Goal: Task Accomplishment & Management: Manage account settings

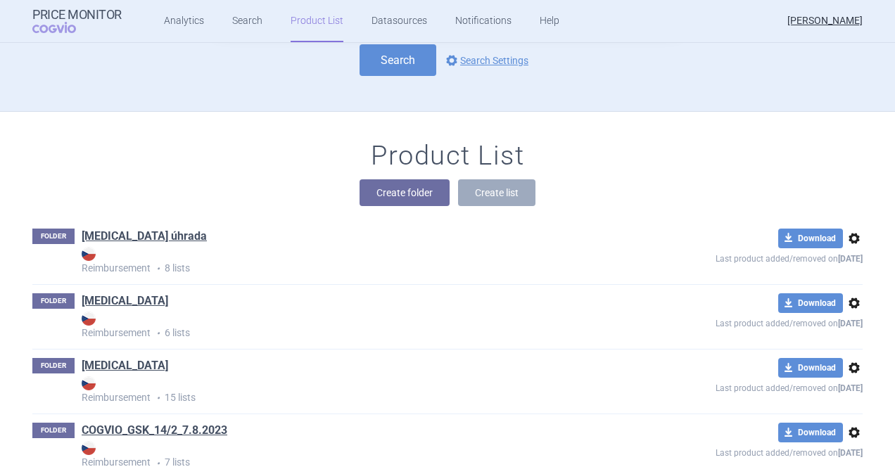
scroll to position [56, 0]
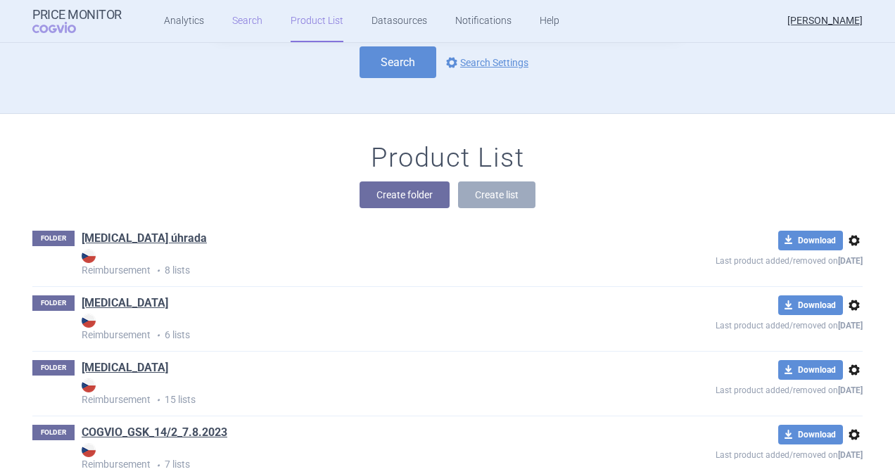
click at [241, 19] on link "Search" at bounding box center [247, 21] width 30 height 42
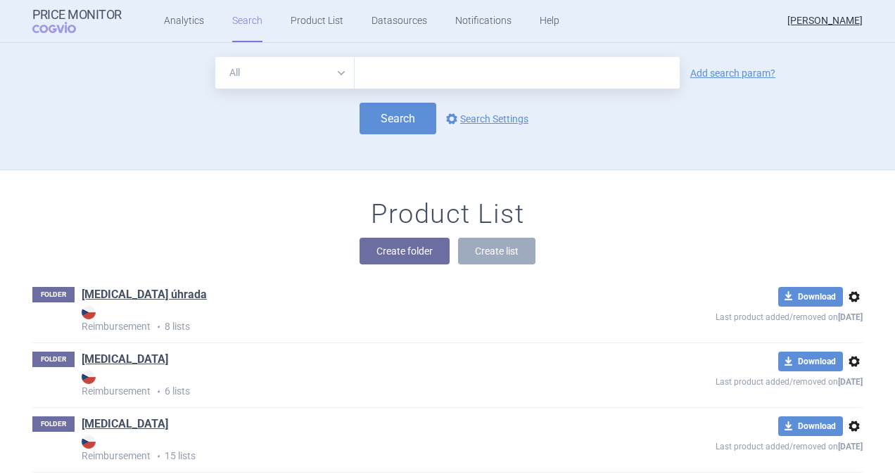
click at [373, 69] on input "text" at bounding box center [516, 73] width 325 height 32
type input "[MEDICAL_DATA]"
click button "Search" at bounding box center [397, 119] width 77 height 32
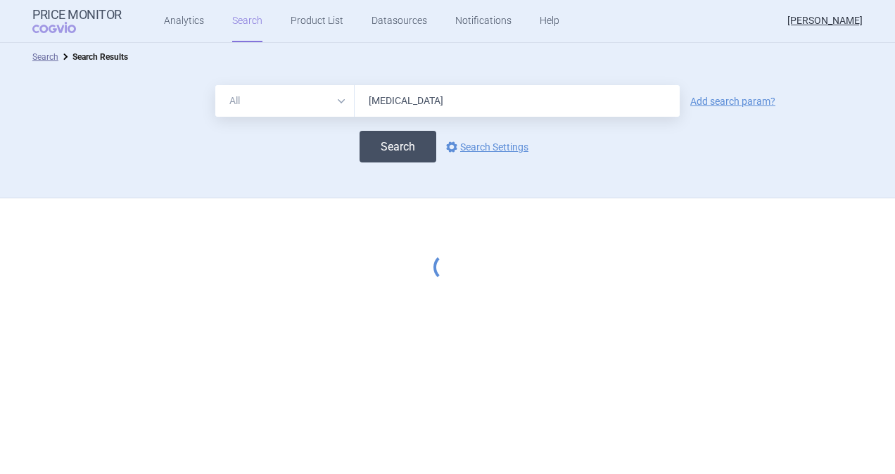
click at [387, 156] on button "Search" at bounding box center [397, 147] width 77 height 32
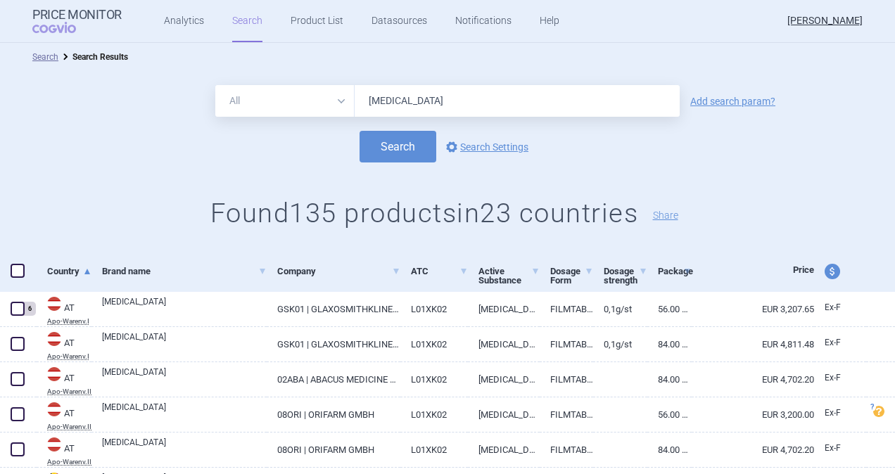
click at [824, 274] on span "price and currency" at bounding box center [831, 271] width 15 height 15
select select "ex-factory"
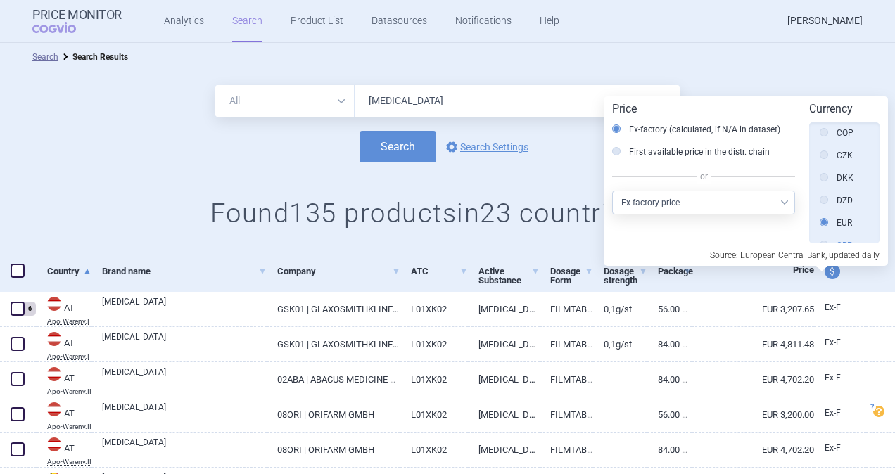
scroll to position [211, 0]
click at [821, 176] on icon at bounding box center [823, 174] width 8 height 8
click at [821, 176] on input "CZK" at bounding box center [827, 176] width 14 height 14
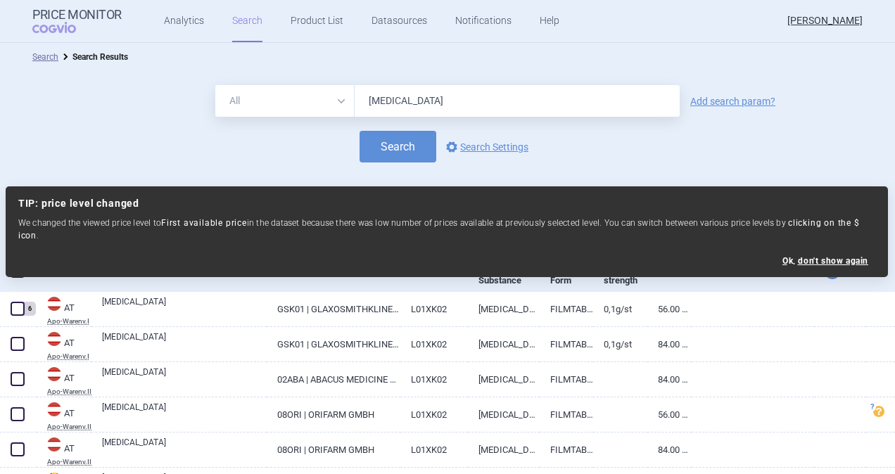
click at [772, 120] on form "All Brand Name ATC Company Active Substance Country Newer than [MEDICAL_DATA] A…" at bounding box center [447, 123] width 895 height 77
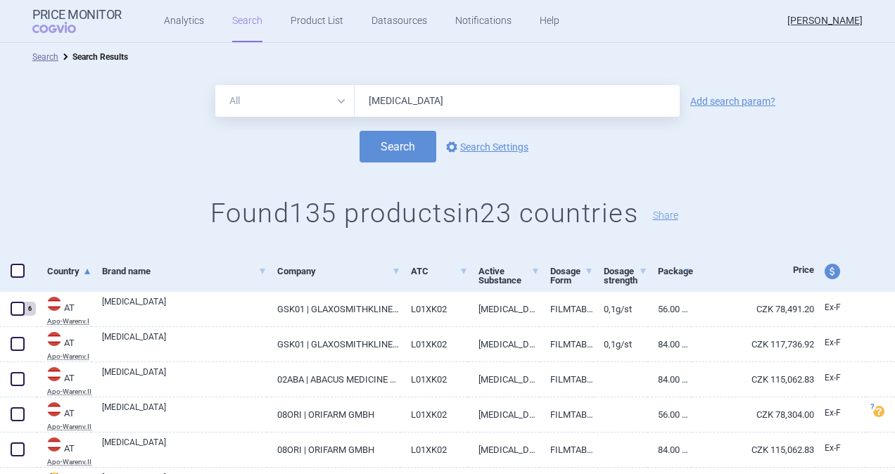
click at [239, 21] on link "Search" at bounding box center [247, 21] width 30 height 42
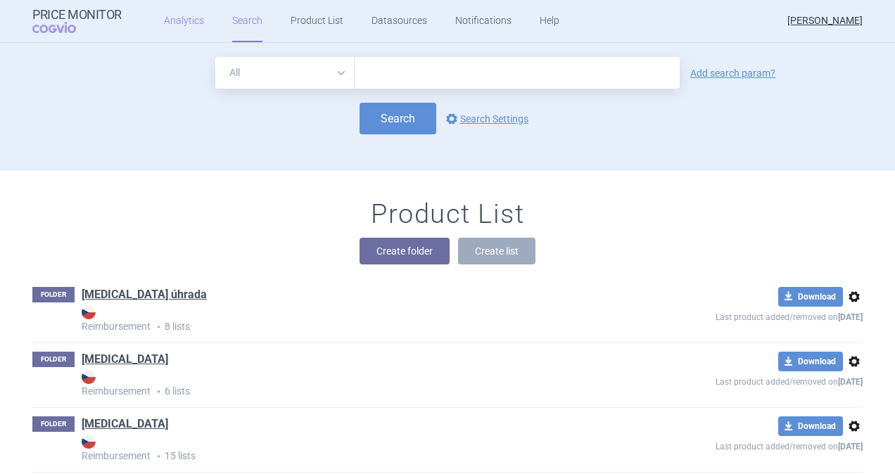
click at [179, 25] on link "Analytics" at bounding box center [184, 21] width 40 height 42
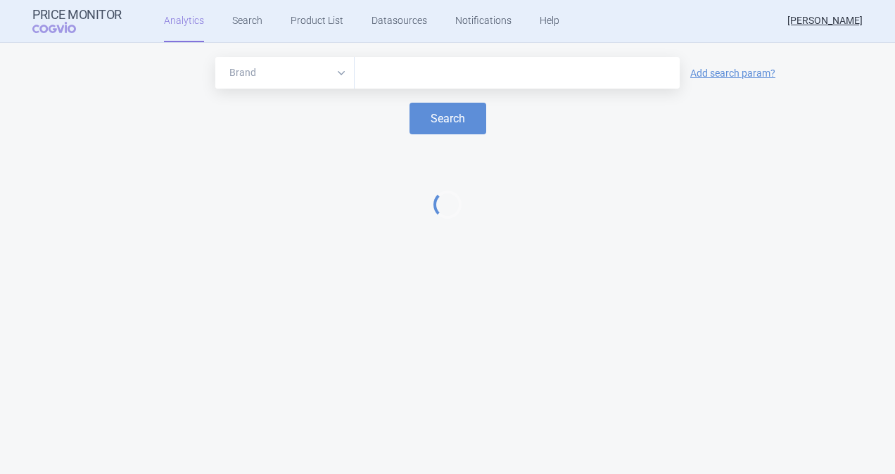
click at [384, 71] on input "text" at bounding box center [516, 73] width 311 height 18
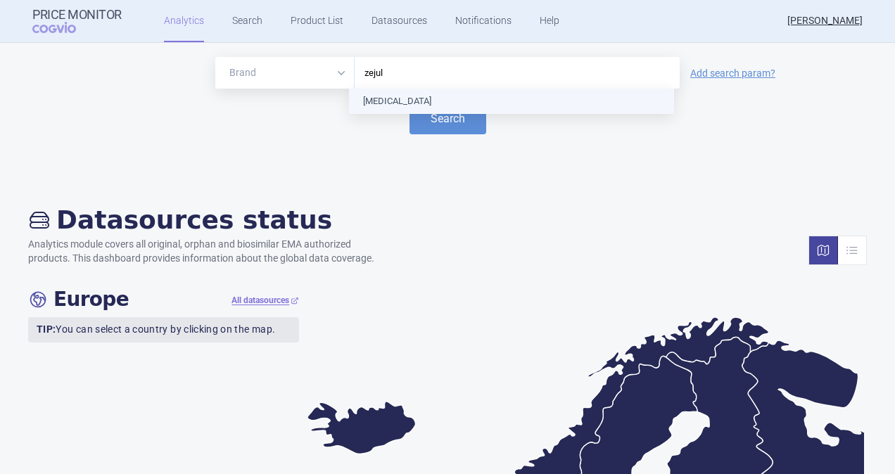
type input "[MEDICAL_DATA]"
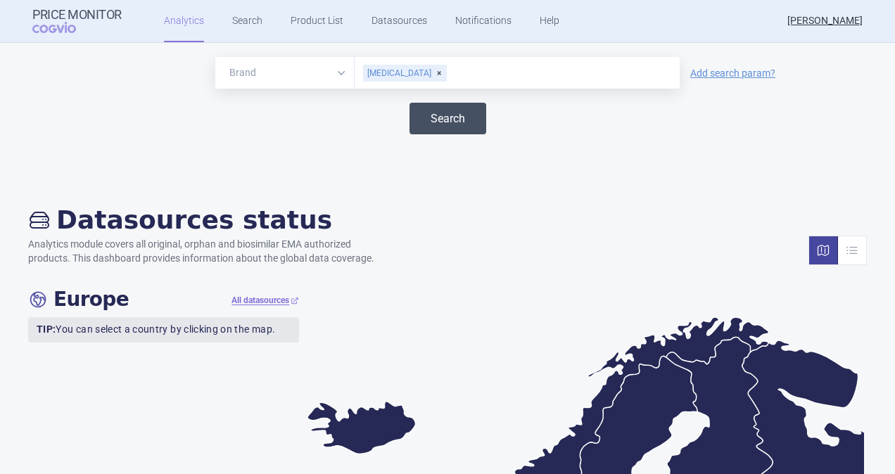
click at [426, 120] on button "Search" at bounding box center [447, 119] width 77 height 32
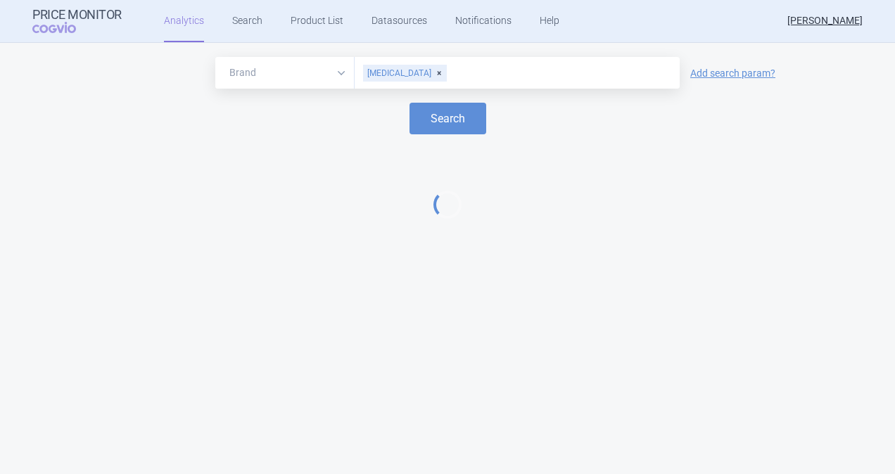
select select "EUR"
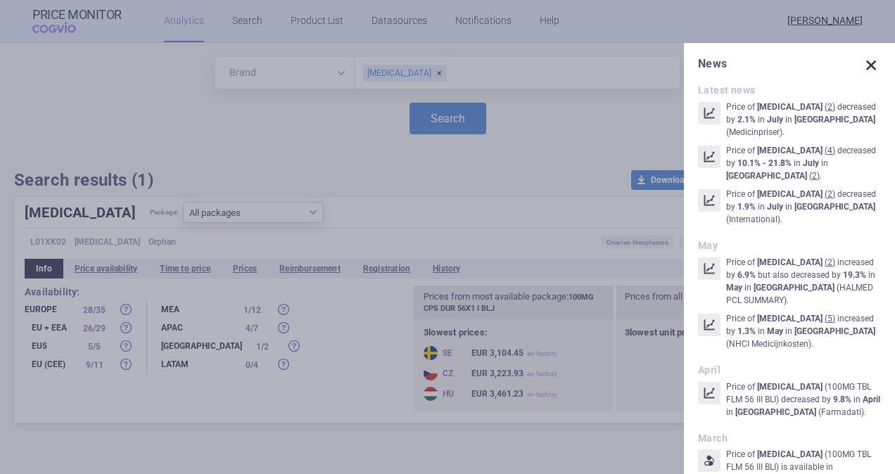
click at [863, 68] on span at bounding box center [871, 66] width 20 height 20
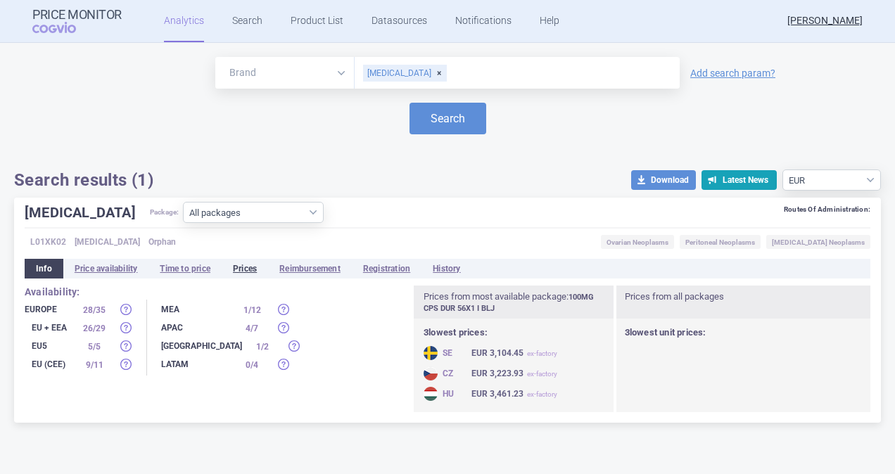
click at [246, 266] on li "Prices" at bounding box center [245, 269] width 46 height 20
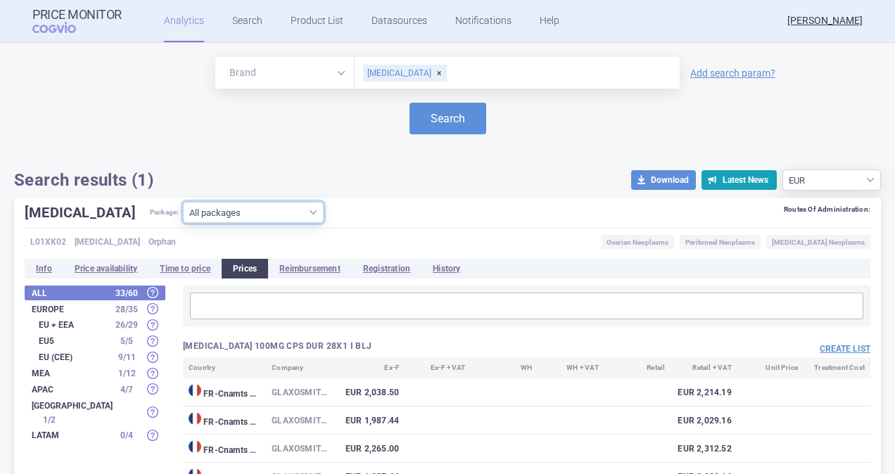
click at [259, 217] on select "All packages 100MG CPS DUR 28X1 I BLJ ( 7 ) 100MG CPS DUR 30X1 BLJ ( 5 ) 100MG …" at bounding box center [253, 212] width 141 height 21
click at [183, 223] on select "All packages 100MG CPS DUR 28X1 I BLJ ( 7 ) 100MG CPS DUR 30X1 BLJ ( 5 ) 100MG …" at bounding box center [253, 212] width 141 height 21
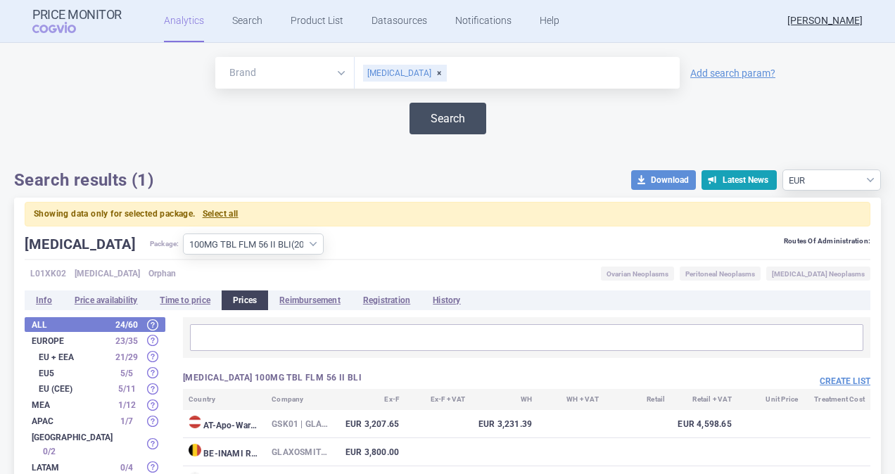
click at [454, 119] on button "Search" at bounding box center [447, 119] width 77 height 32
click at [830, 377] on button "Create list" at bounding box center [844, 382] width 51 height 12
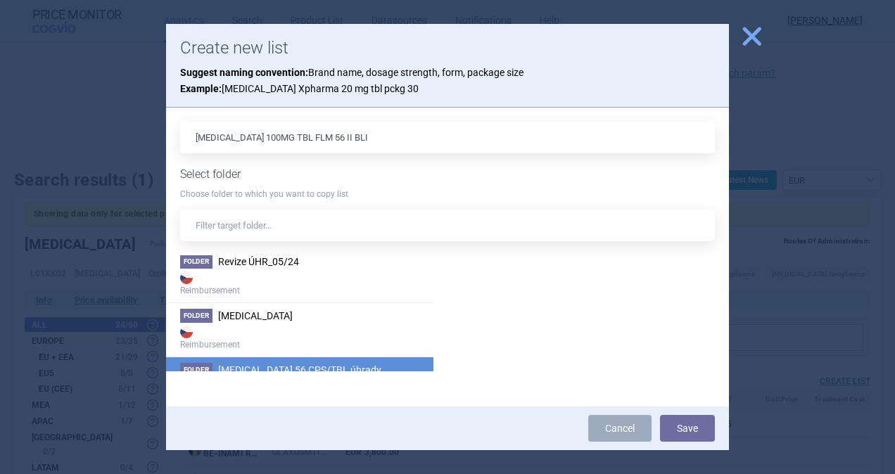
scroll to position [1501, 0]
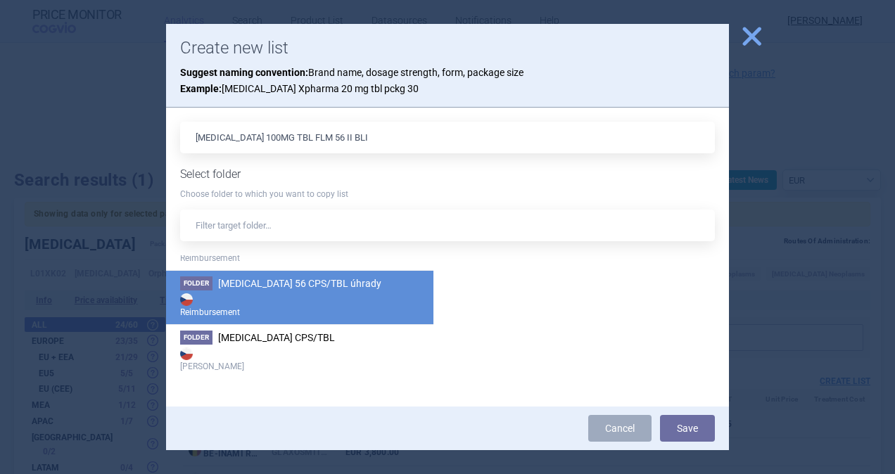
click at [307, 290] on strong "Reimbursement" at bounding box center [299, 304] width 239 height 28
click at [684, 425] on button "Save" at bounding box center [687, 428] width 55 height 27
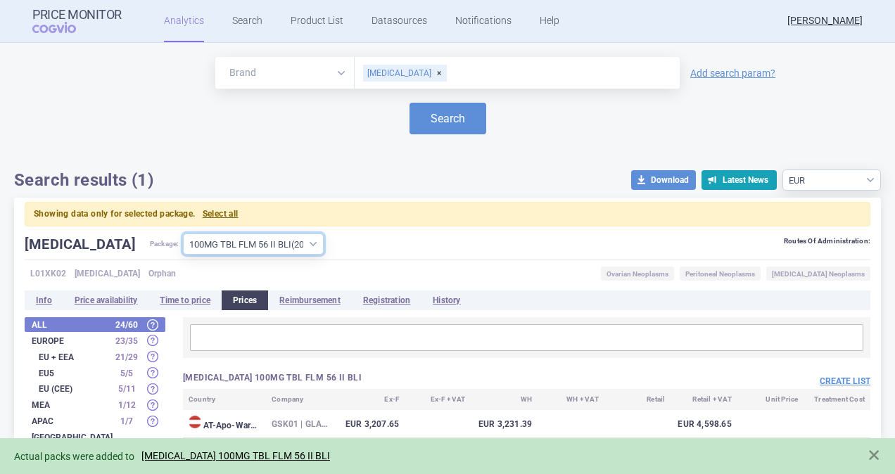
click at [260, 243] on select "All packages 100MG CPS DUR 28X1 I BLJ ( 7 ) 100MG CPS DUR 30X1 BLJ ( 5 ) 100MG …" at bounding box center [253, 243] width 141 height 21
select select "ab159534-1029-4751-b82b-0f5a097d618c"
click at [183, 233] on select "All packages 100MG CPS DUR 28X1 I BLJ ( 7 ) 100MG CPS DUR 30X1 BLJ ( 5 ) 100MG …" at bounding box center [253, 243] width 141 height 21
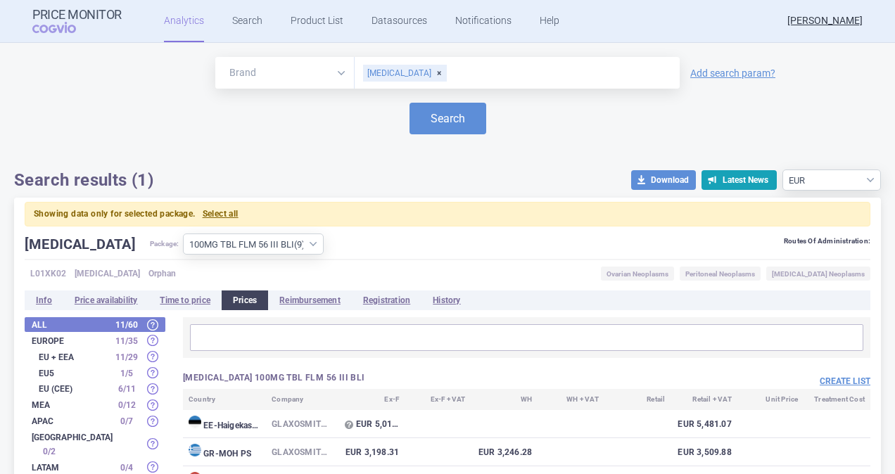
click at [830, 373] on div "Create list" at bounding box center [699, 380] width 344 height 17
click at [831, 380] on button "Create list" at bounding box center [844, 382] width 51 height 12
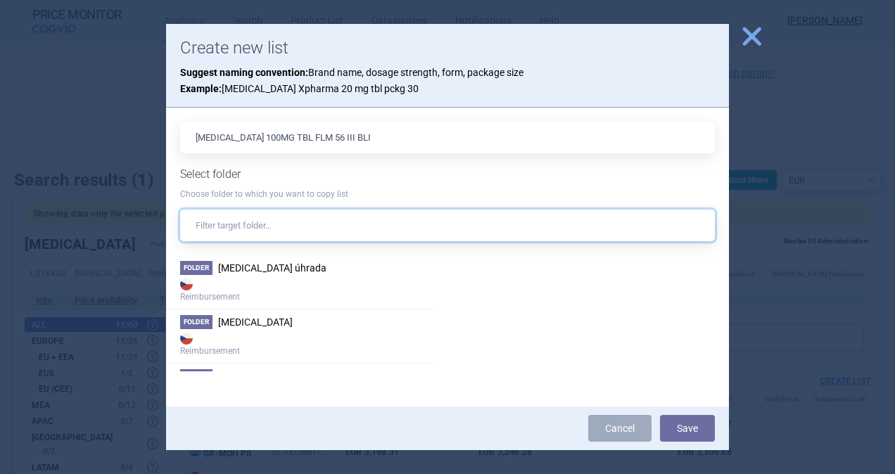
click at [287, 226] on input "text" at bounding box center [447, 226] width 534 height 32
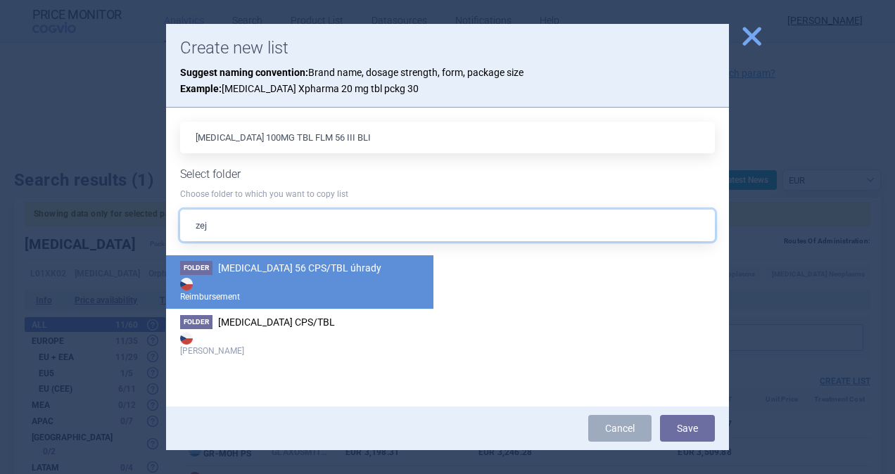
type input "zej"
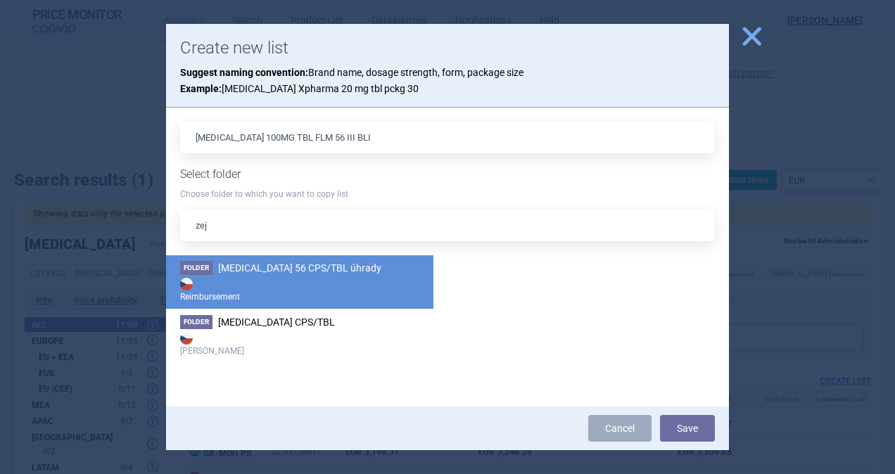
click at [281, 275] on strong "Reimbursement" at bounding box center [299, 289] width 239 height 28
click at [689, 435] on button "Save" at bounding box center [687, 428] width 55 height 27
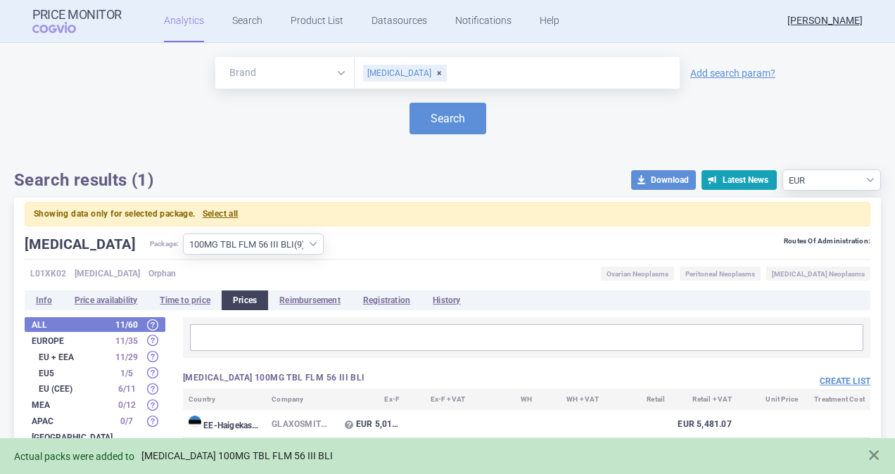
click at [183, 460] on link "[MEDICAL_DATA] 100MG TBL FLM 56 III BLI" at bounding box center [236, 456] width 191 height 12
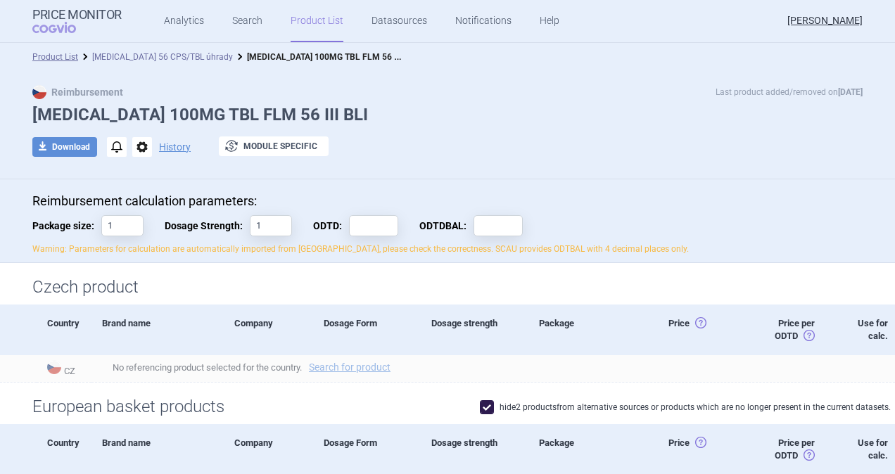
click at [159, 59] on link "[MEDICAL_DATA] 56 CPS/TBL úhrady" at bounding box center [162, 57] width 141 height 10
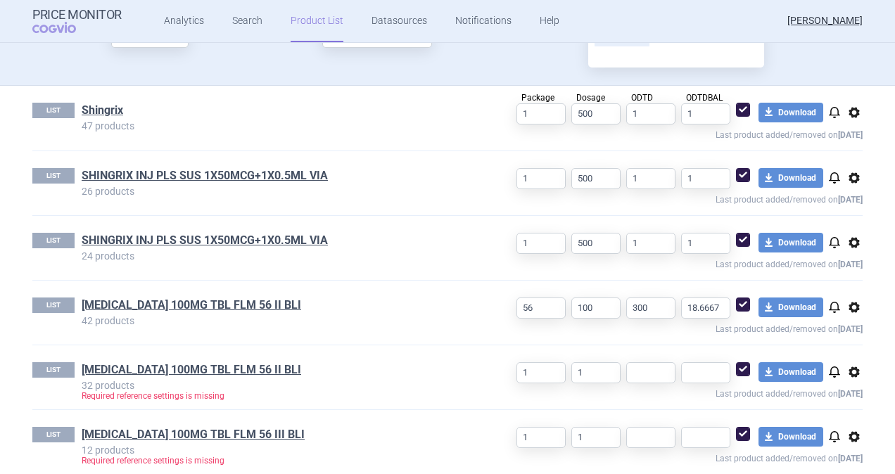
scroll to position [466, 0]
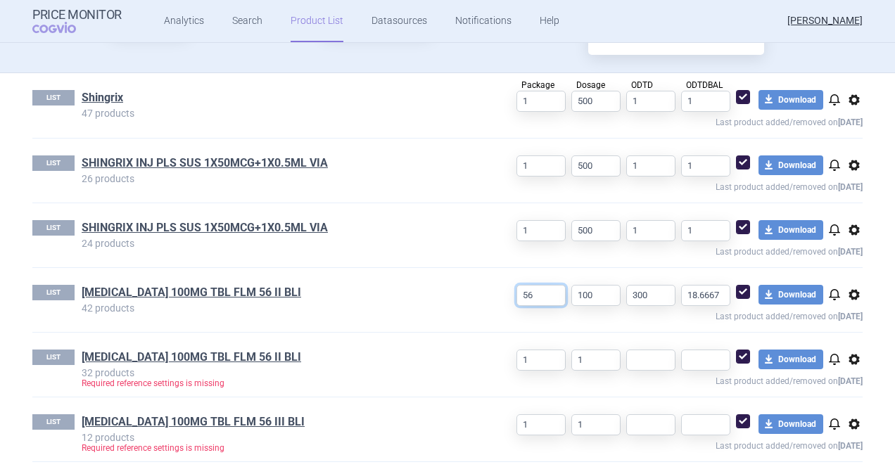
drag, startPoint x: 543, startPoint y: 296, endPoint x: 490, endPoint y: 286, distance: 53.8
click at [490, 286] on div "56 100 300 18.6667 download Download notifications options Last product added/r…" at bounding box center [667, 304] width 390 height 39
drag, startPoint x: 541, startPoint y: 357, endPoint x: 491, endPoint y: 346, distance: 51.2
click at [489, 350] on div "1 1 download Download notifications options Last product added/removed on [DATE]" at bounding box center [667, 369] width 390 height 39
paste input "56"
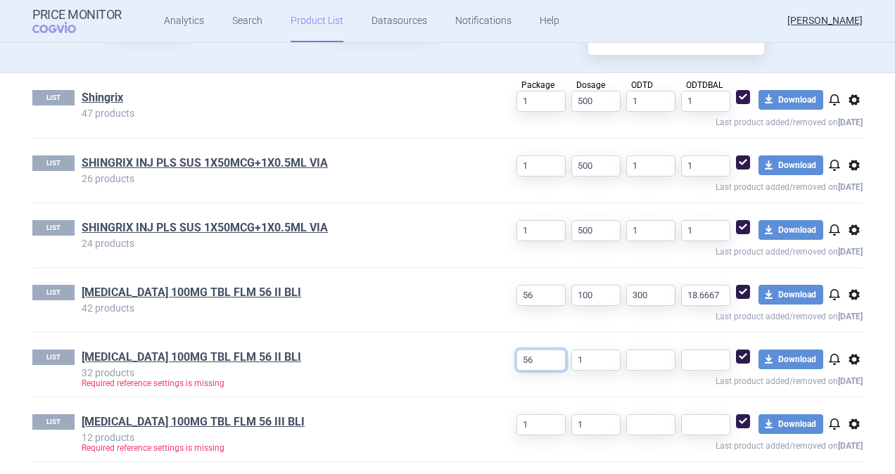
type input "56"
drag, startPoint x: 598, startPoint y: 293, endPoint x: 534, endPoint y: 287, distance: 64.2
click at [534, 287] on div "56 100 300 18.6667 download Download notifications options Last product added/r…" at bounding box center [667, 304] width 390 height 39
drag, startPoint x: 602, startPoint y: 357, endPoint x: 501, endPoint y: 357, distance: 101.3
click at [501, 355] on div "56 1 download Download notifications options Last product added/removed on [DAT…" at bounding box center [667, 369] width 390 height 39
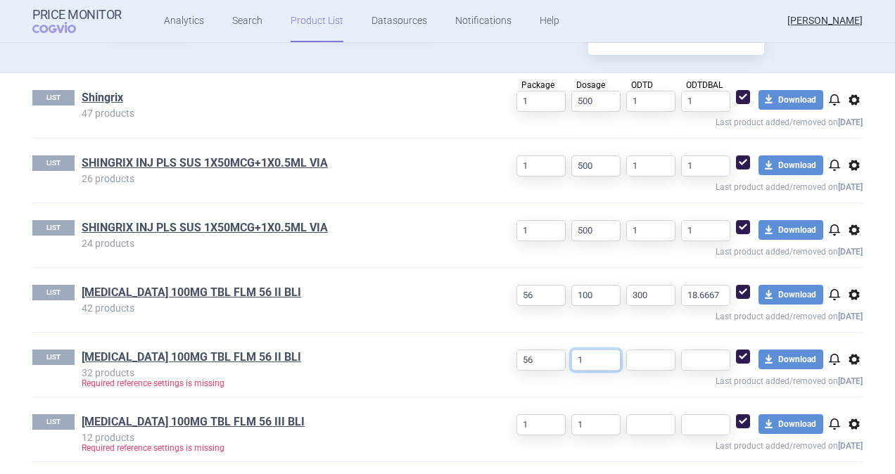
paste input "00"
type input "100"
click at [653, 361] on input "text" at bounding box center [650, 360] width 49 height 21
type input "1"
click at [705, 359] on input "text" at bounding box center [705, 360] width 49 height 21
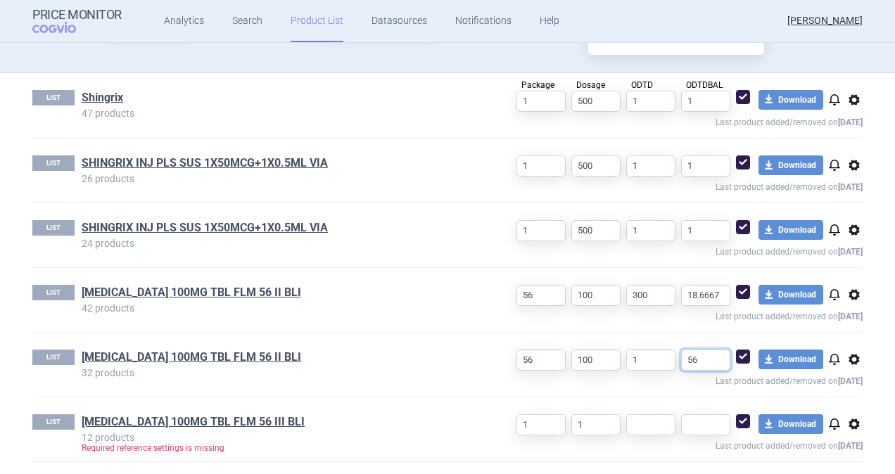
type input "56"
click at [366, 316] on div "LIST [MEDICAL_DATA] 100MG TBL FLM 56 II BLI 42 products 56 100 300 18.6667 down…" at bounding box center [447, 300] width 830 height 64
click at [850, 297] on span "options" at bounding box center [853, 294] width 17 height 17
click at [837, 372] on button "Delete" at bounding box center [847, 376] width 45 height 20
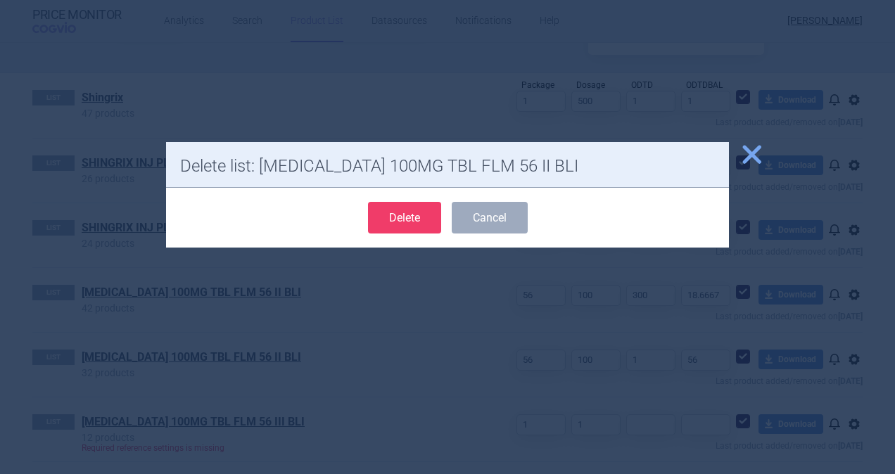
click at [409, 211] on button "Delete" at bounding box center [404, 218] width 73 height 32
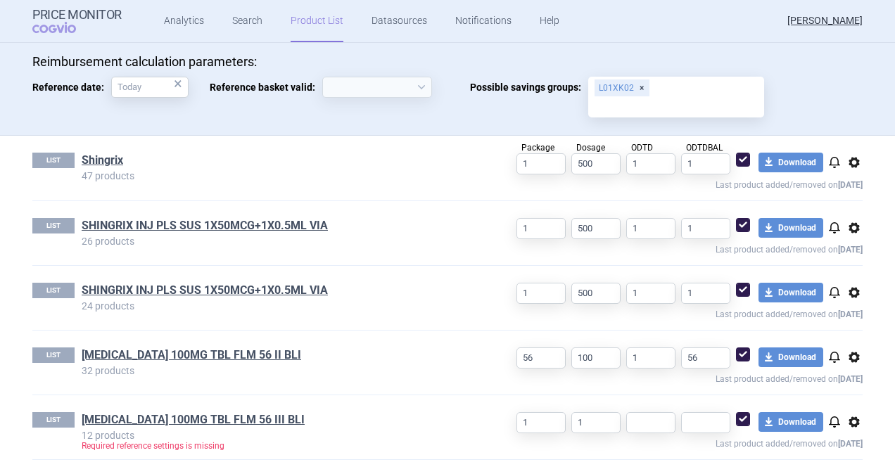
scroll to position [401, 0]
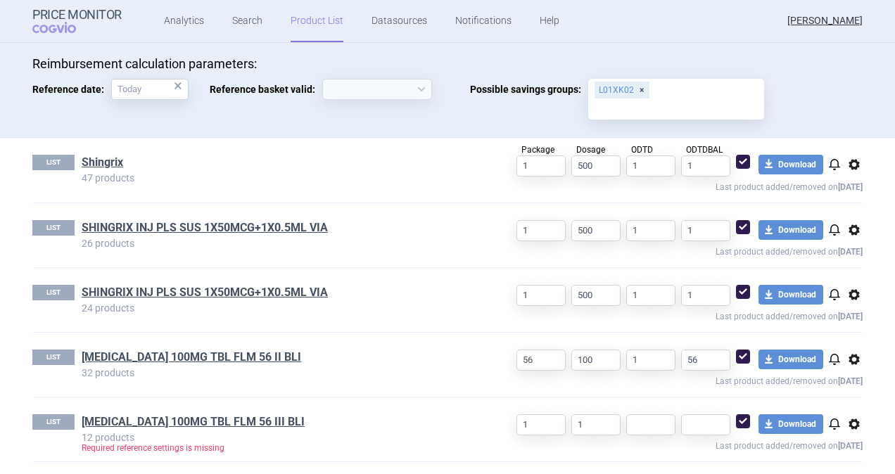
select select "[DATE]"
click at [151, 420] on link "[MEDICAL_DATA] 100MG TBL FLM 56 III BLI" at bounding box center [193, 421] width 223 height 15
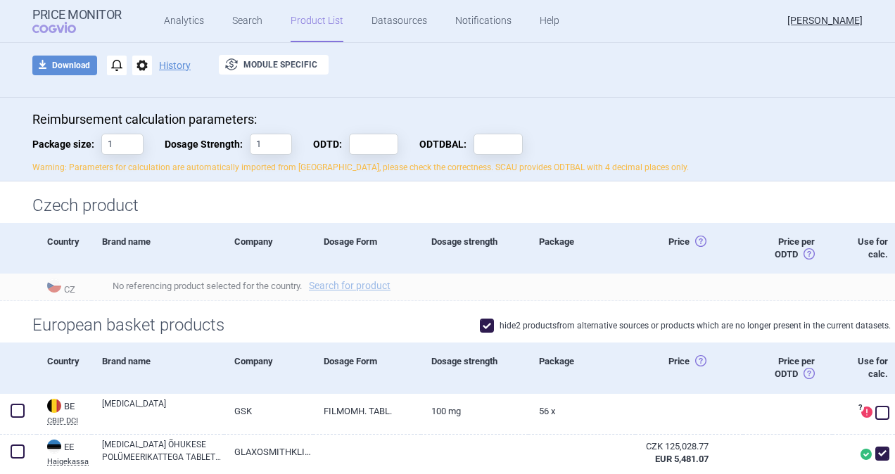
scroll to position [211, 0]
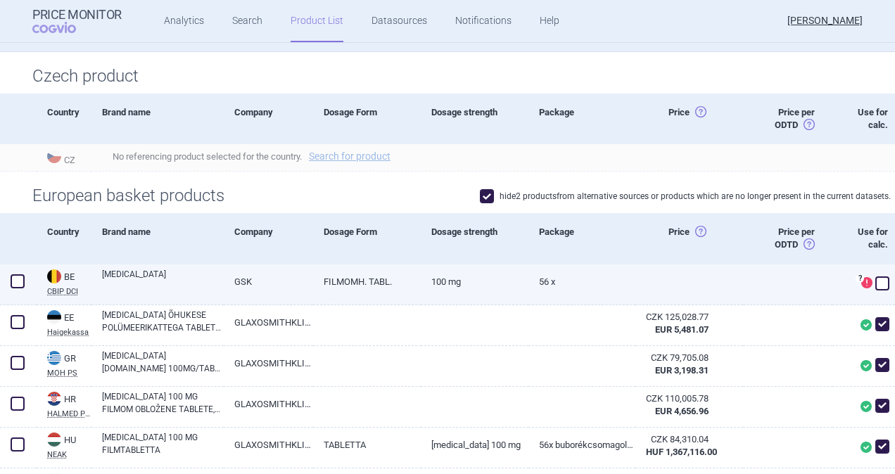
click at [20, 282] on span at bounding box center [18, 281] width 14 height 14
checkbox input "true"
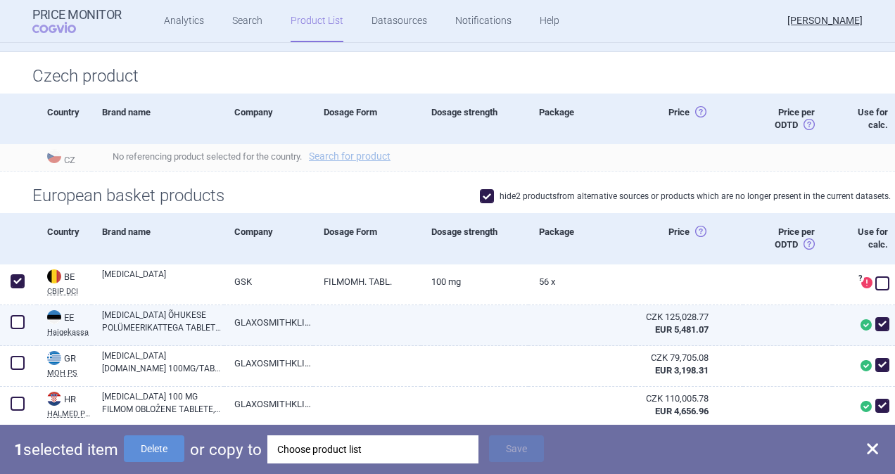
click at [19, 326] on span at bounding box center [18, 322] width 14 height 14
checkbox input "true"
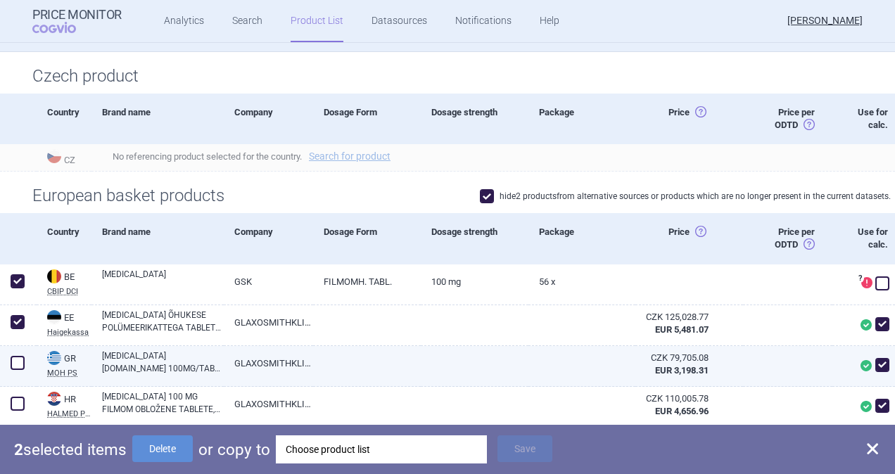
click at [21, 359] on span at bounding box center [18, 363] width 14 height 14
checkbox input "true"
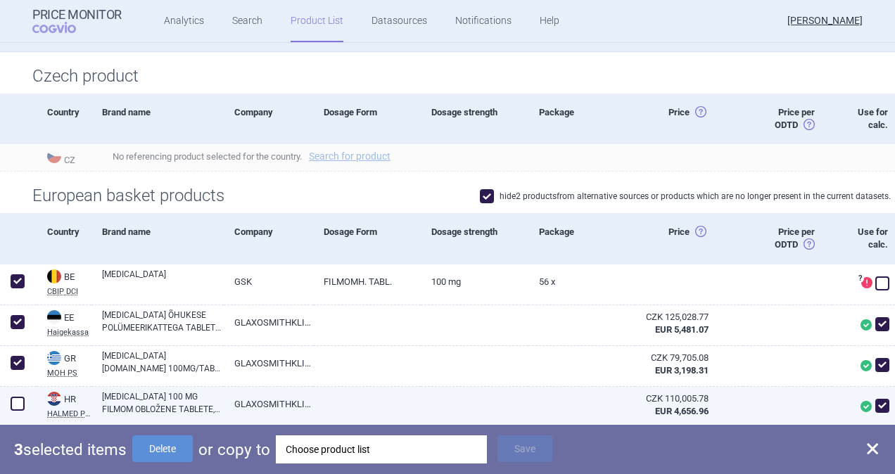
click at [21, 404] on span at bounding box center [18, 404] width 14 height 14
checkbox input "true"
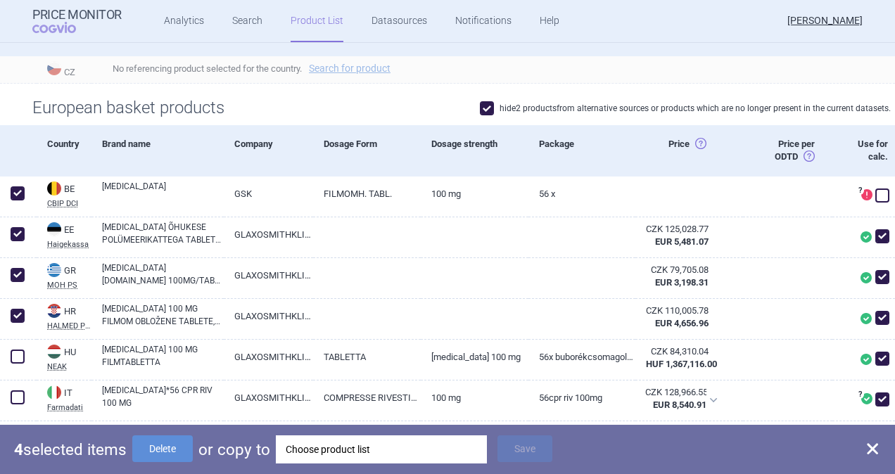
scroll to position [492, 0]
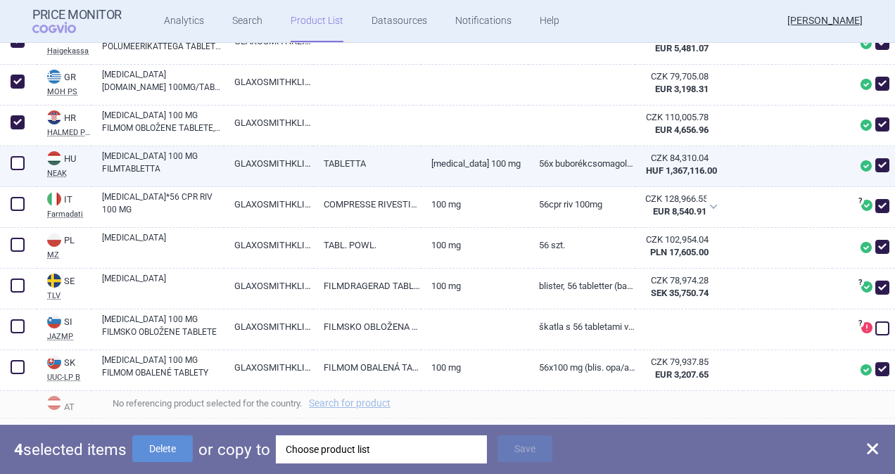
click at [20, 167] on span at bounding box center [18, 163] width 14 height 14
checkbox input "true"
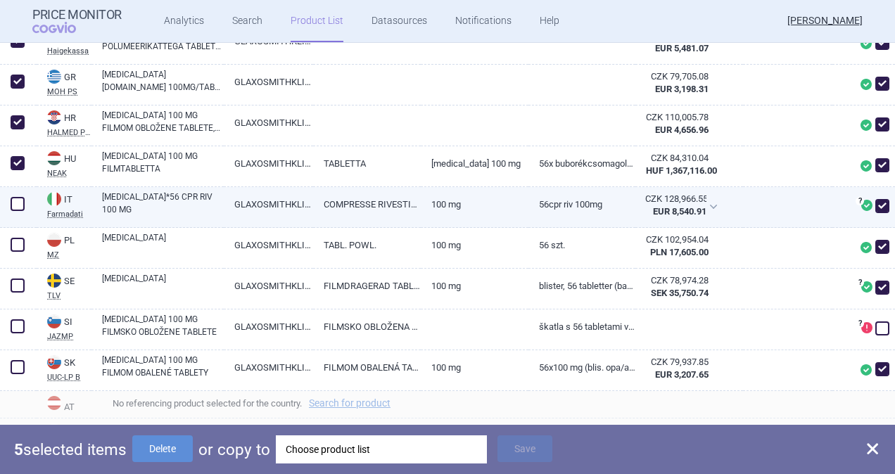
click at [13, 203] on span at bounding box center [18, 204] width 14 height 14
checkbox input "true"
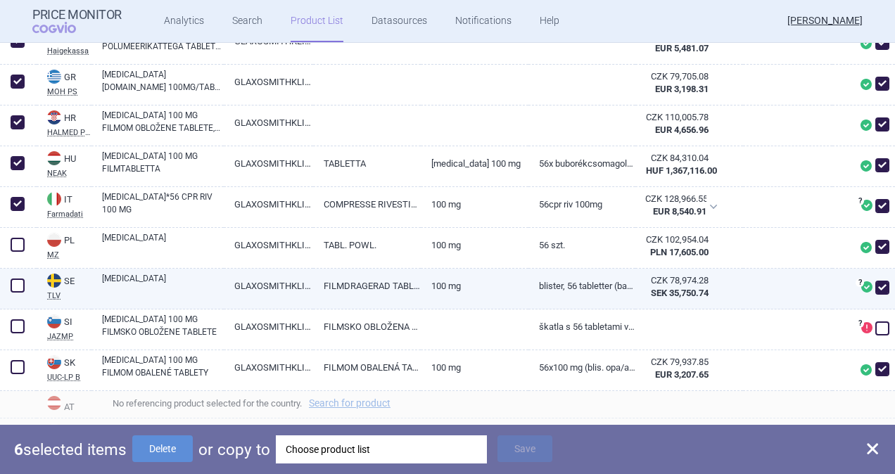
drag, startPoint x: 21, startPoint y: 239, endPoint x: 18, endPoint y: 281, distance: 41.6
click at [21, 240] on span at bounding box center [18, 245] width 14 height 14
checkbox input "true"
click at [18, 287] on span at bounding box center [18, 285] width 14 height 14
checkbox input "true"
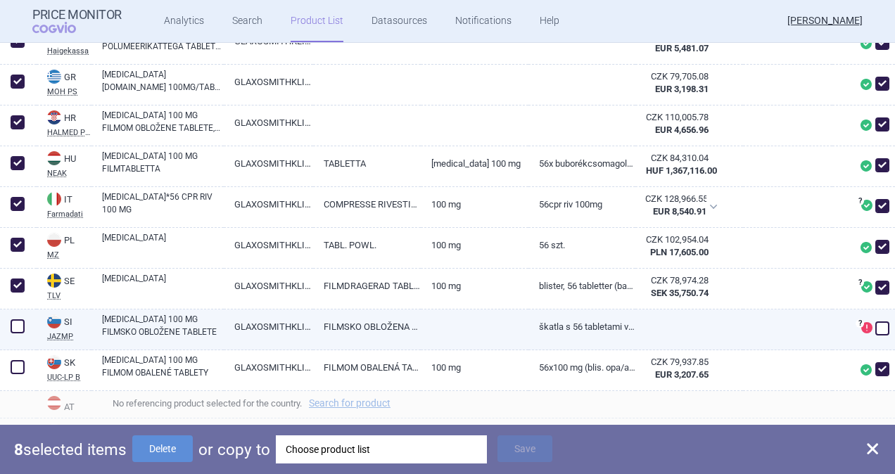
drag, startPoint x: 20, startPoint y: 322, endPoint x: 20, endPoint y: 340, distance: 17.6
click at [20, 323] on span at bounding box center [18, 326] width 14 height 14
checkbox input "true"
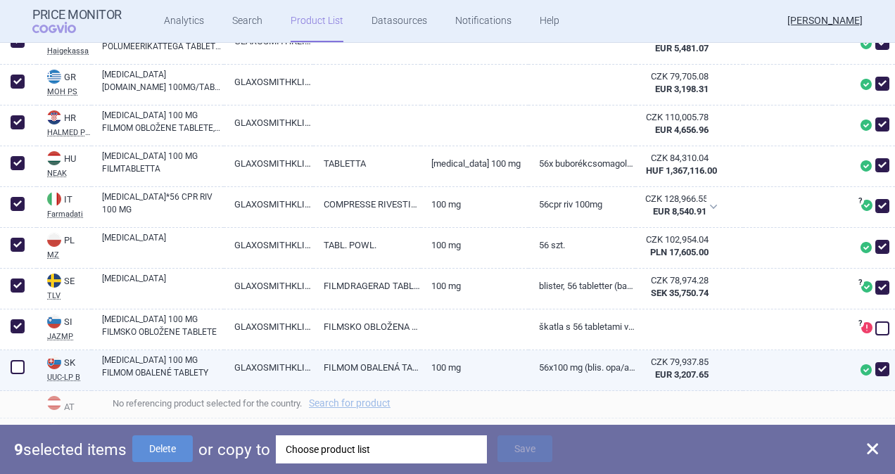
click at [20, 367] on span at bounding box center [18, 367] width 14 height 14
checkbox input "true"
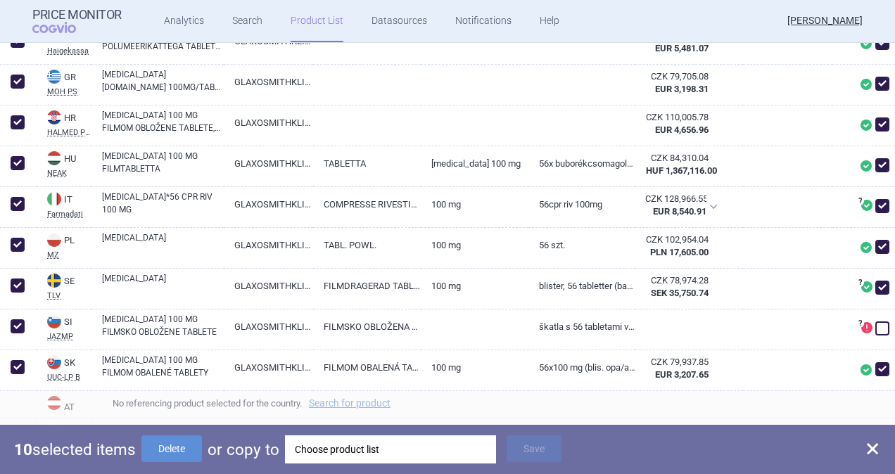
click at [348, 453] on div "Choose product list" at bounding box center [390, 449] width 191 height 28
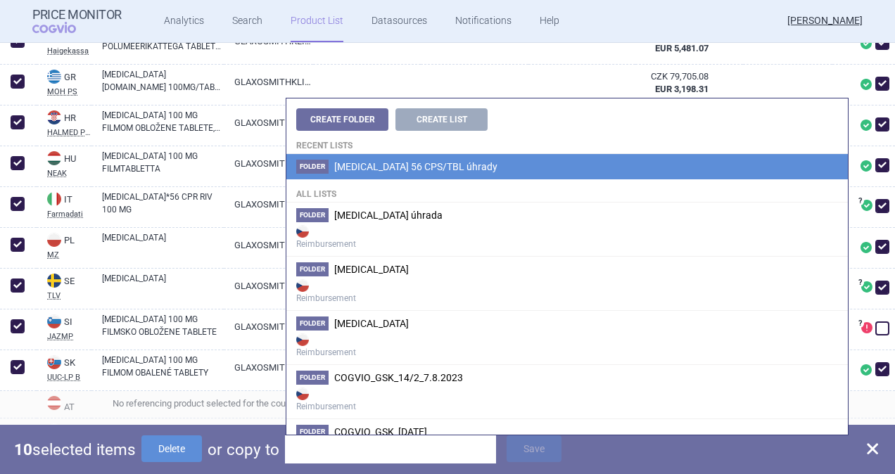
click at [404, 173] on li "Folder [MEDICAL_DATA] 56 CPS/TBL úhrady" at bounding box center [566, 166] width 561 height 25
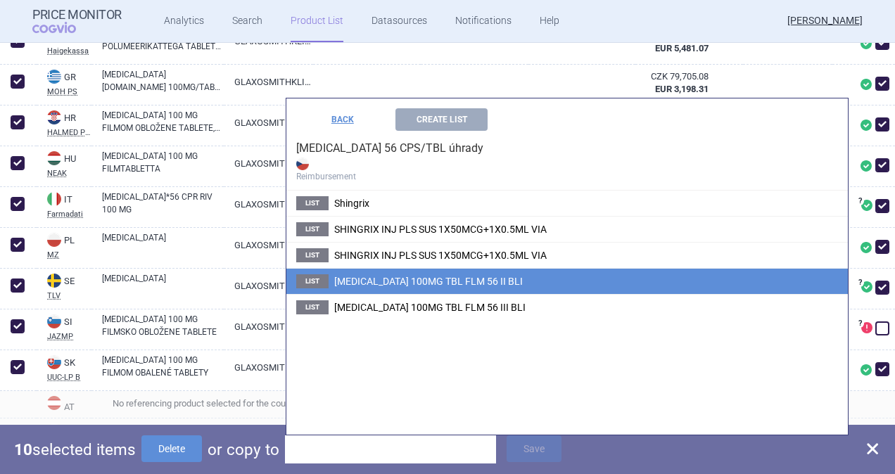
click at [390, 286] on span "[MEDICAL_DATA] 100MG TBL FLM 56 II BLI" at bounding box center [428, 281] width 188 height 11
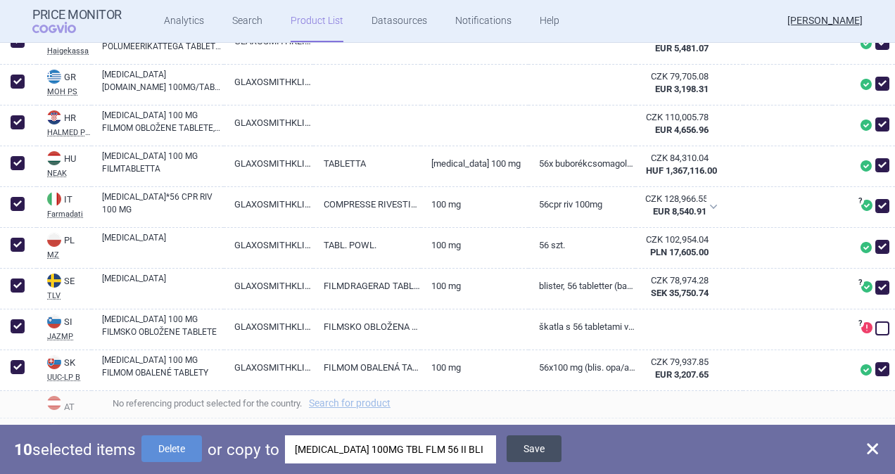
click at [540, 450] on button "Save" at bounding box center [533, 448] width 55 height 27
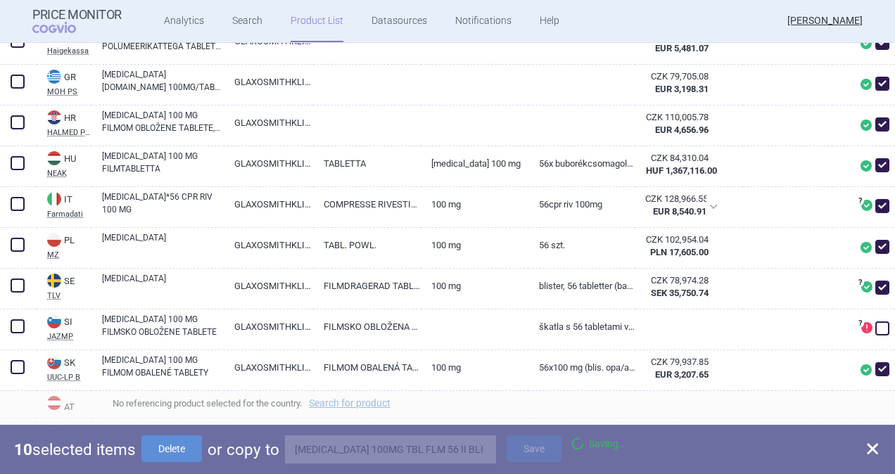
checkbox input "false"
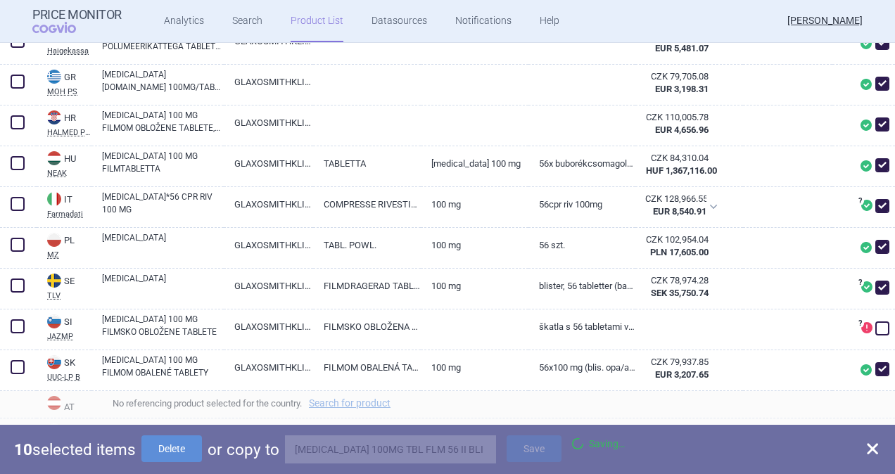
checkbox input "false"
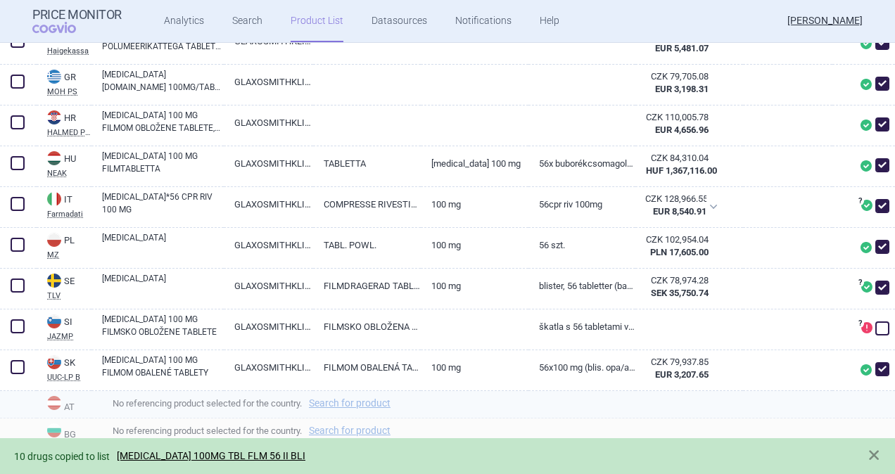
scroll to position [0, 0]
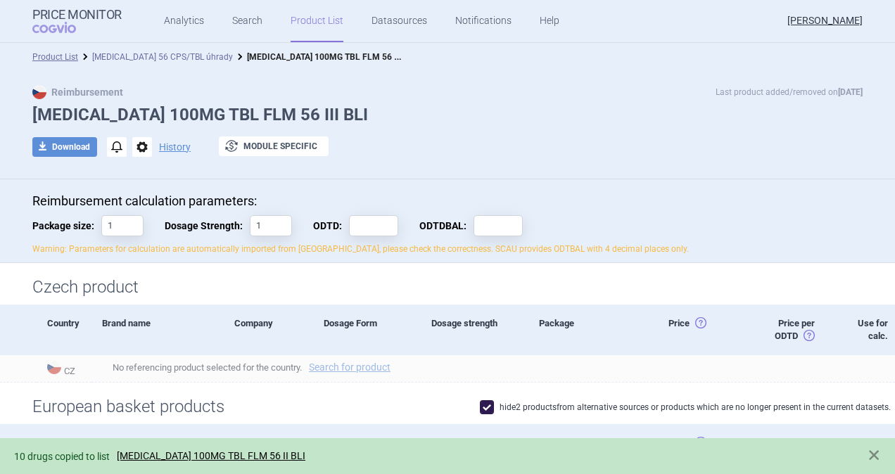
click at [163, 58] on link "[MEDICAL_DATA] 56 CPS/TBL úhrady" at bounding box center [162, 57] width 141 height 10
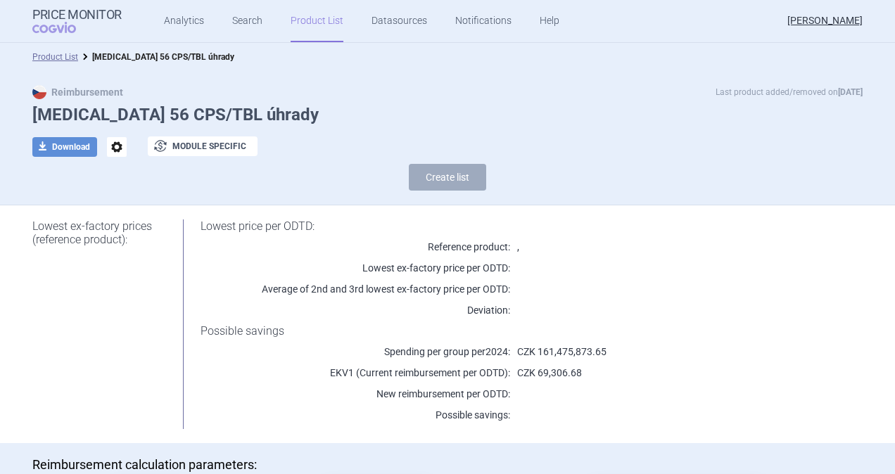
scroll to position [401, 0]
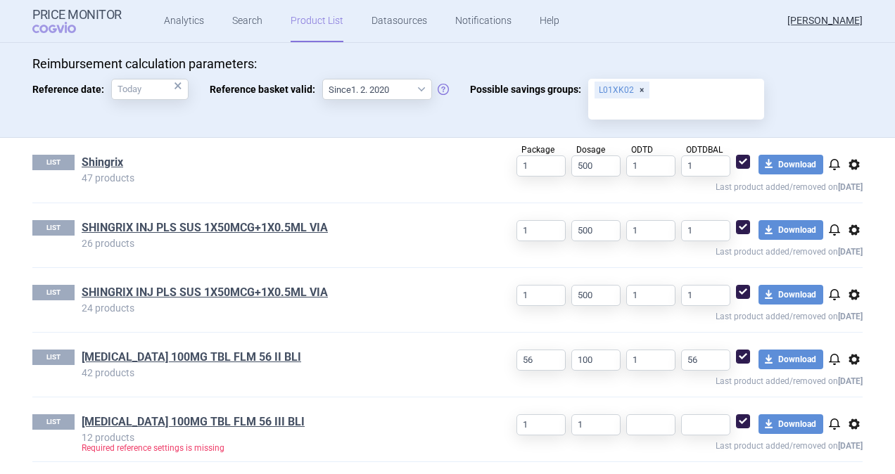
click at [850, 421] on span "options" at bounding box center [853, 424] width 17 height 17
click at [850, 451] on button "Delete" at bounding box center [847, 451] width 45 height 20
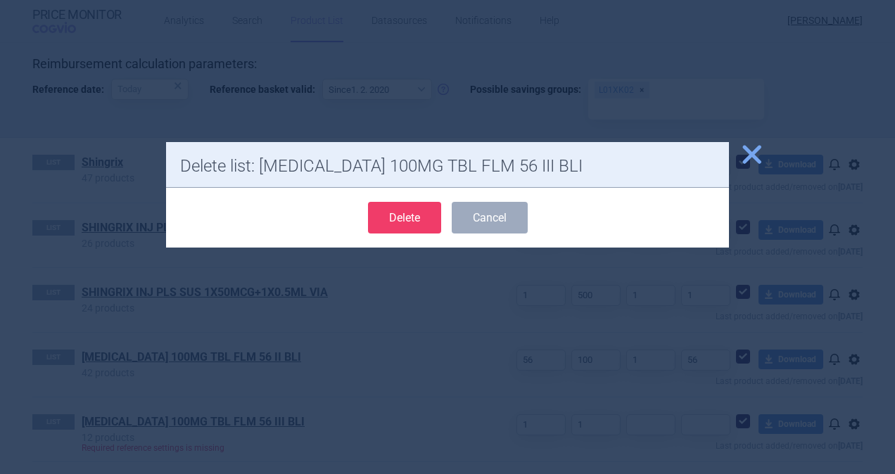
click at [402, 206] on button "Delete" at bounding box center [404, 218] width 73 height 32
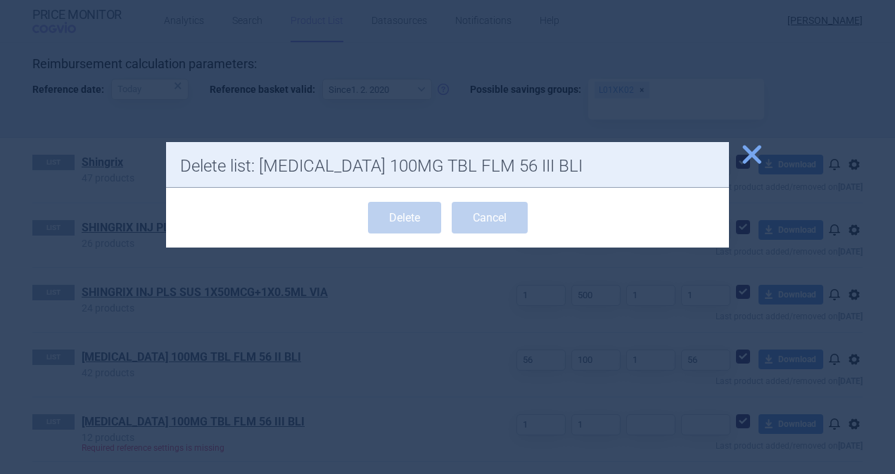
scroll to position [336, 0]
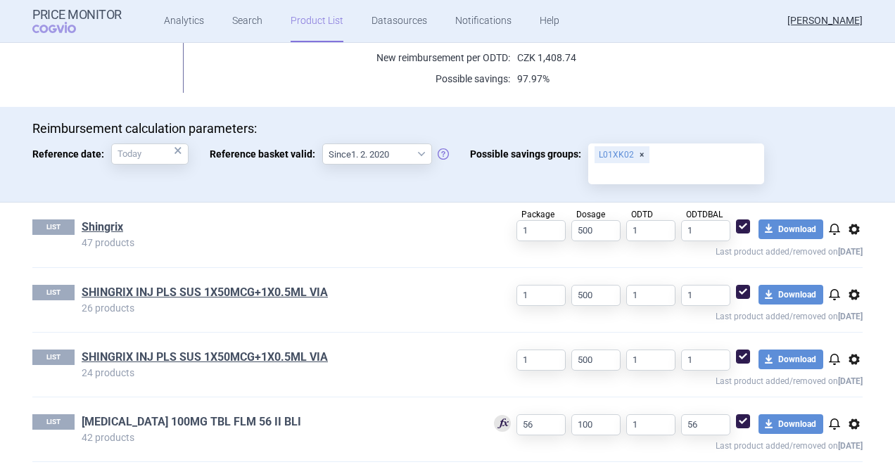
click at [150, 422] on link "[MEDICAL_DATA] 100MG TBL FLM 56 II BLI" at bounding box center [191, 421] width 219 height 15
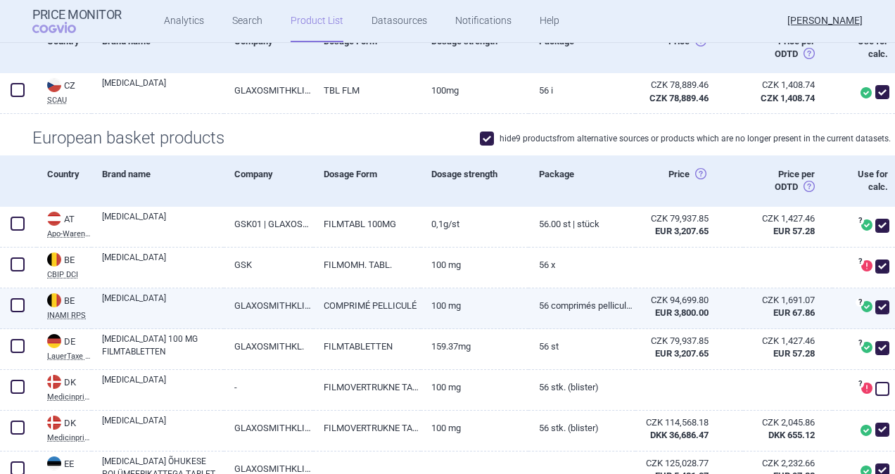
scroll to position [352, 0]
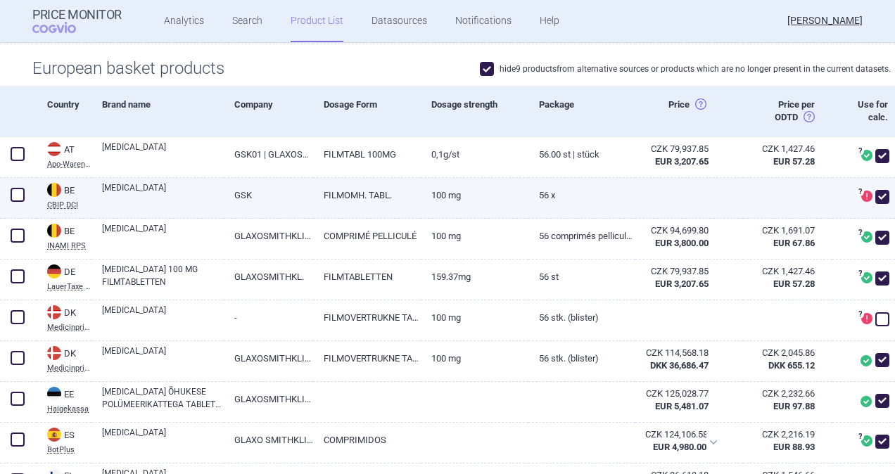
click at [20, 195] on span at bounding box center [18, 195] width 14 height 14
checkbox input "true"
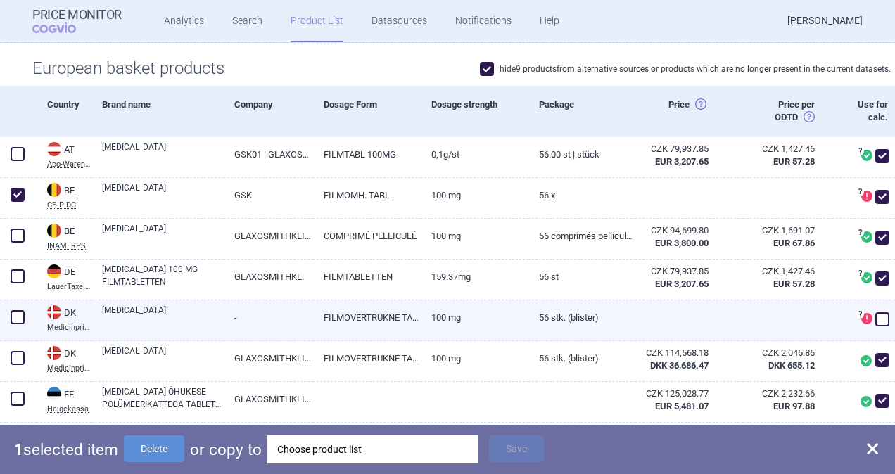
click at [17, 314] on span at bounding box center [18, 317] width 14 height 14
checkbox input "true"
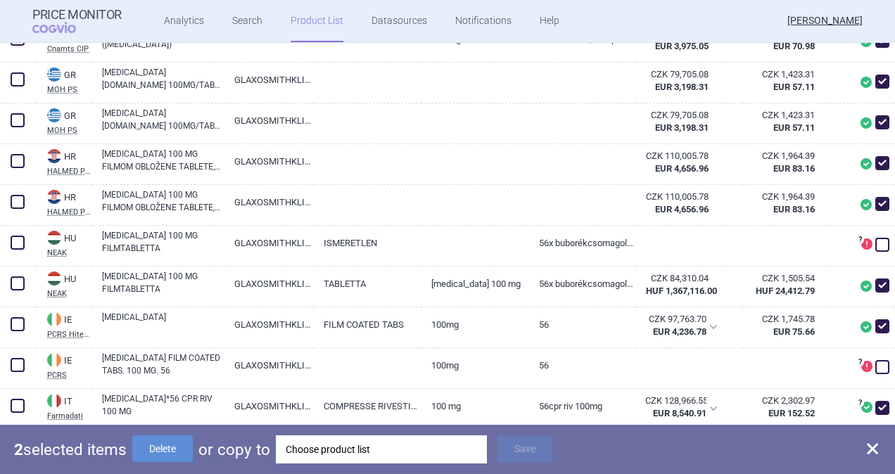
scroll to position [914, 0]
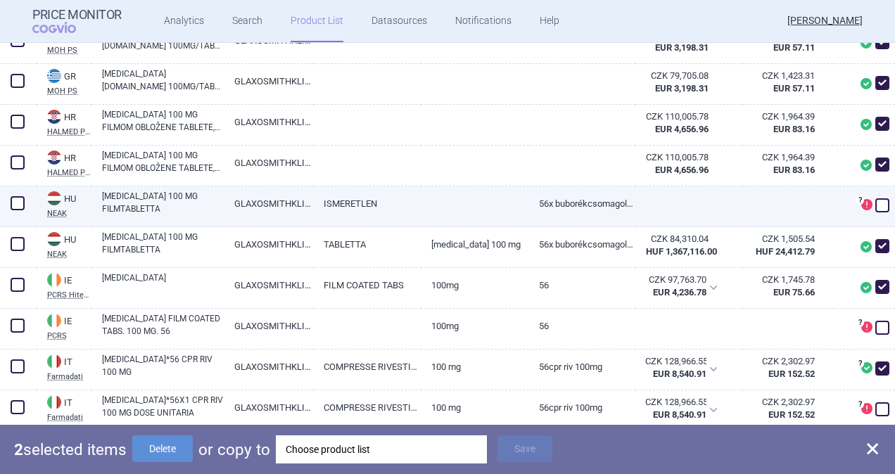
click at [17, 203] on span at bounding box center [18, 203] width 14 height 14
checkbox input "true"
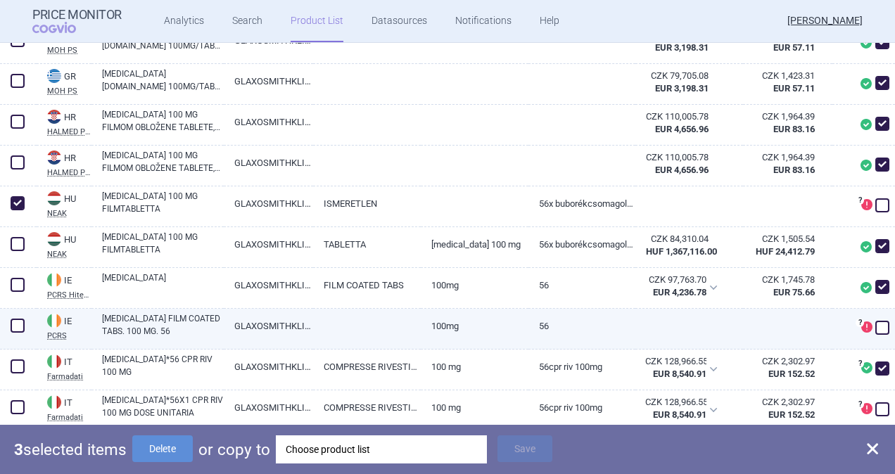
click at [18, 322] on span at bounding box center [18, 326] width 14 height 14
checkbox input "true"
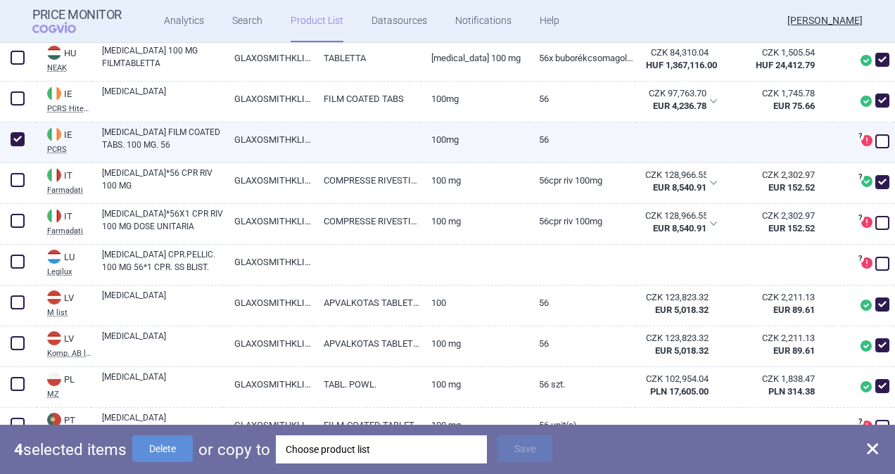
scroll to position [1125, 0]
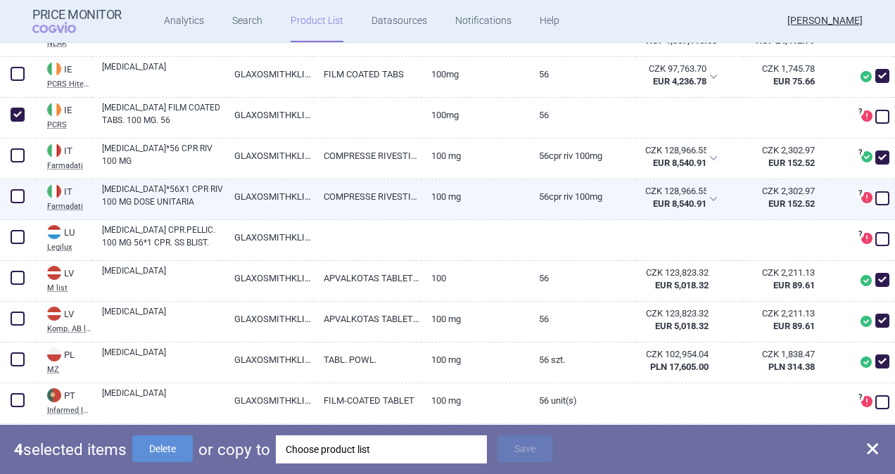
click at [20, 200] on span at bounding box center [18, 196] width 14 height 14
checkbox input "true"
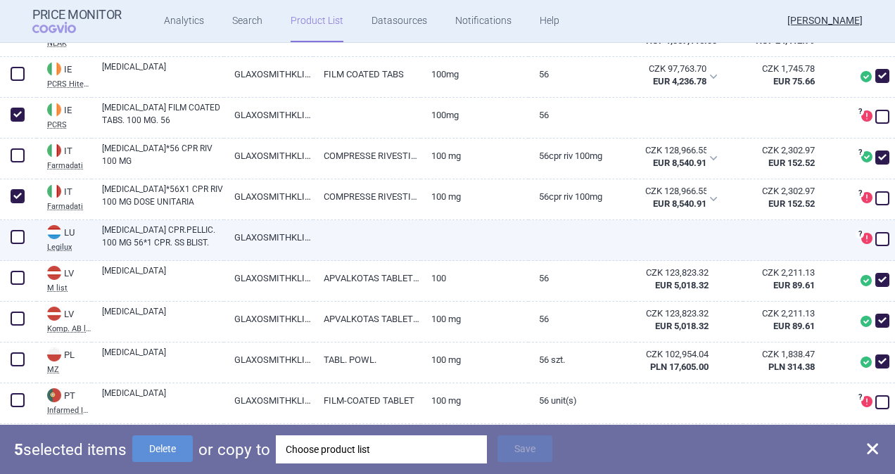
click at [18, 238] on span at bounding box center [18, 237] width 14 height 14
checkbox input "true"
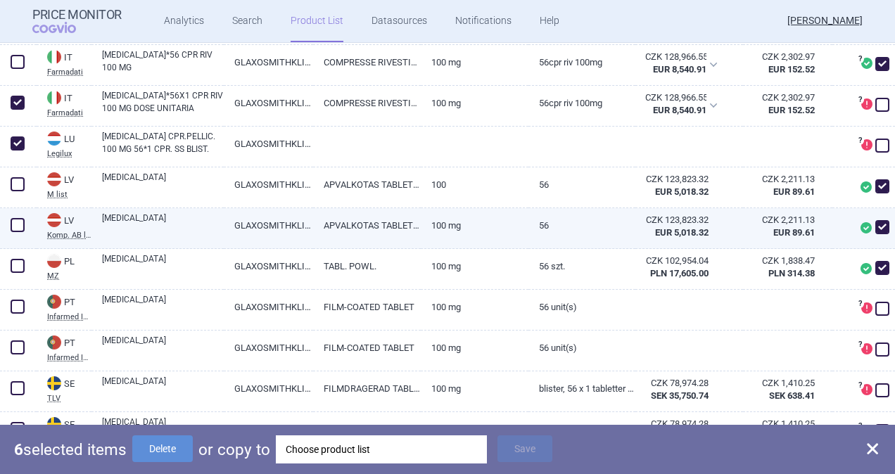
scroll to position [1336, 0]
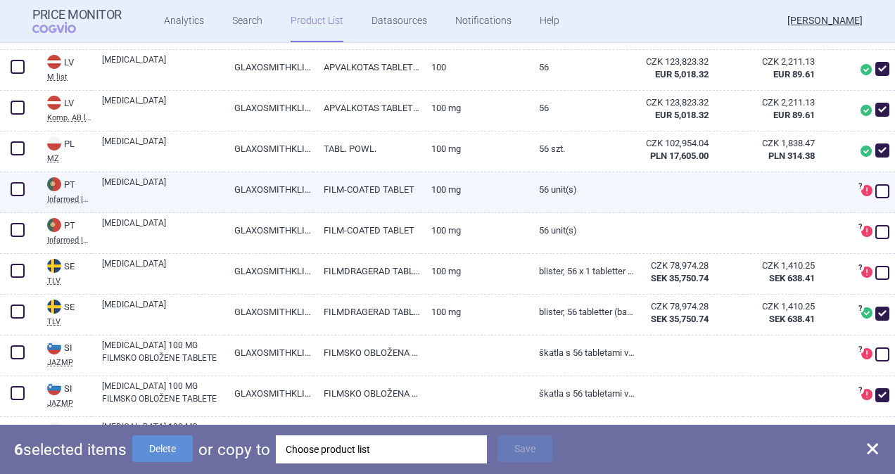
click at [18, 194] on span at bounding box center [18, 189] width 14 height 14
checkbox input "true"
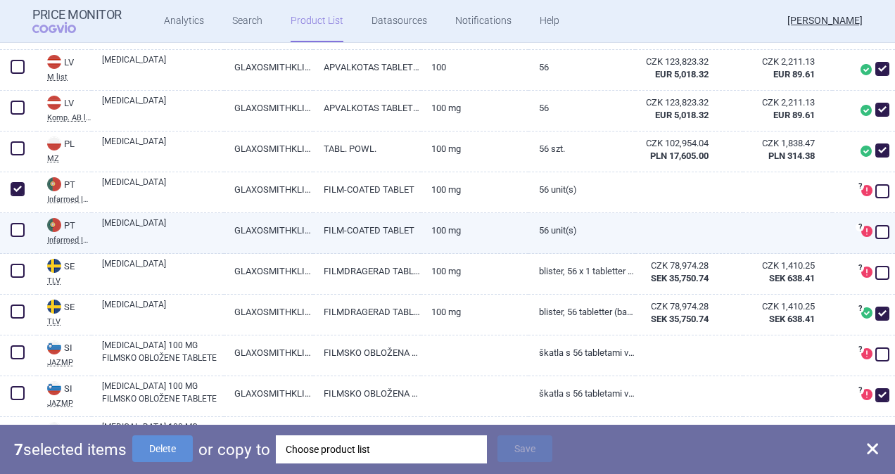
click at [18, 225] on span at bounding box center [18, 230] width 14 height 14
checkbox input "true"
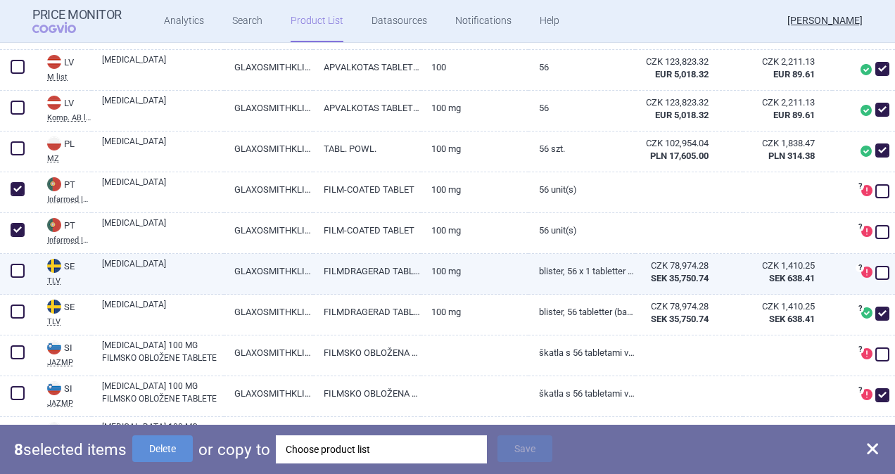
click at [18, 262] on span at bounding box center [17, 270] width 21 height 21
checkbox input "true"
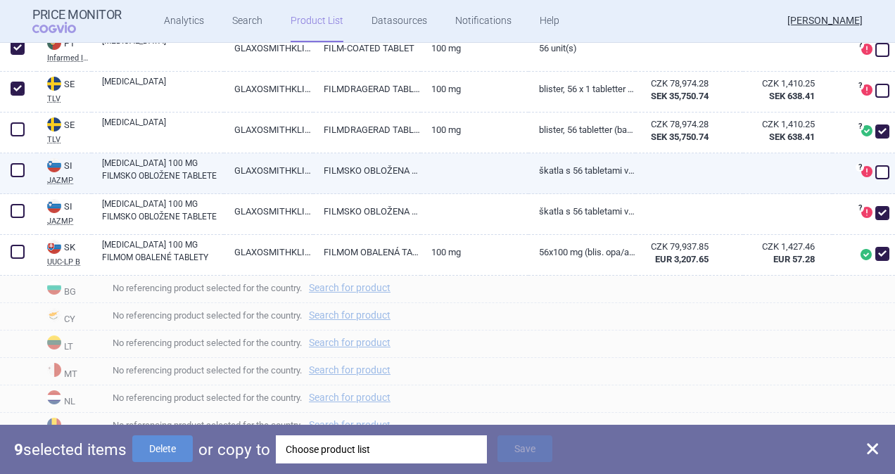
click at [13, 170] on span at bounding box center [18, 170] width 14 height 14
checkbox input "true"
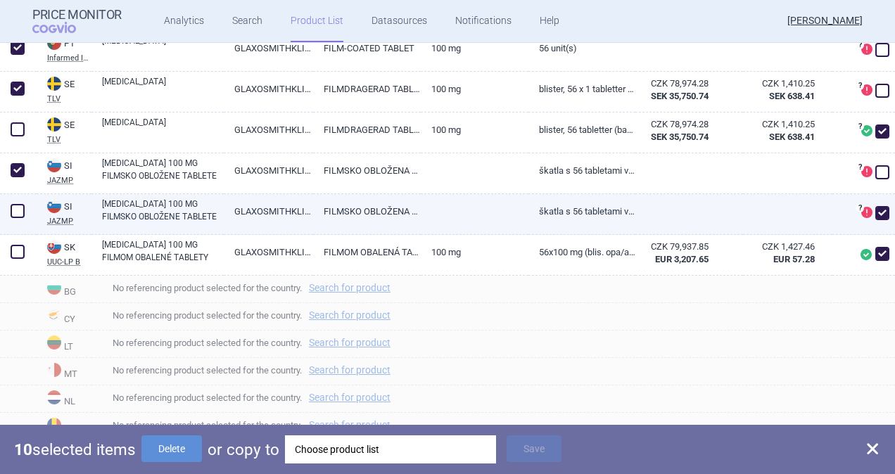
click at [18, 212] on span at bounding box center [18, 211] width 14 height 14
checkbox input "true"
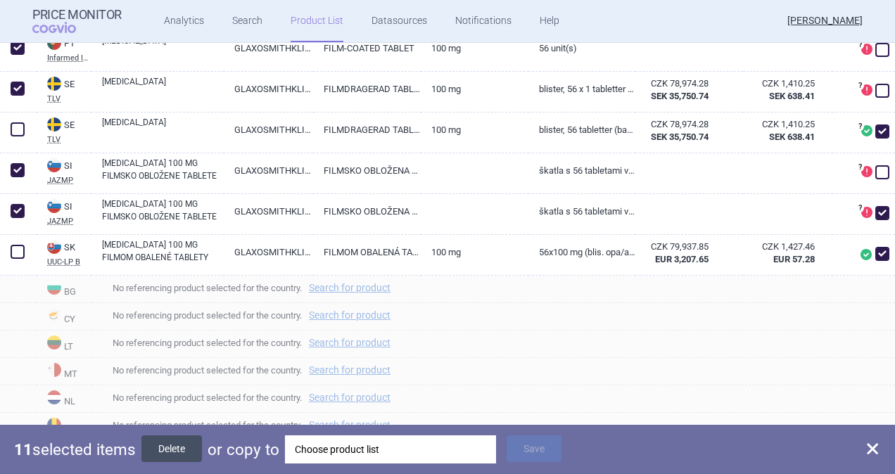
click at [172, 443] on button "Delete" at bounding box center [171, 448] width 60 height 27
checkbox input "false"
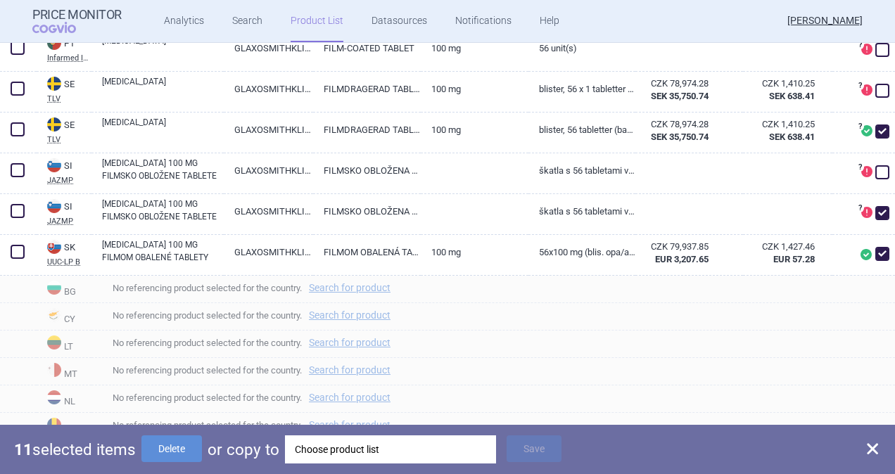
checkbox input "false"
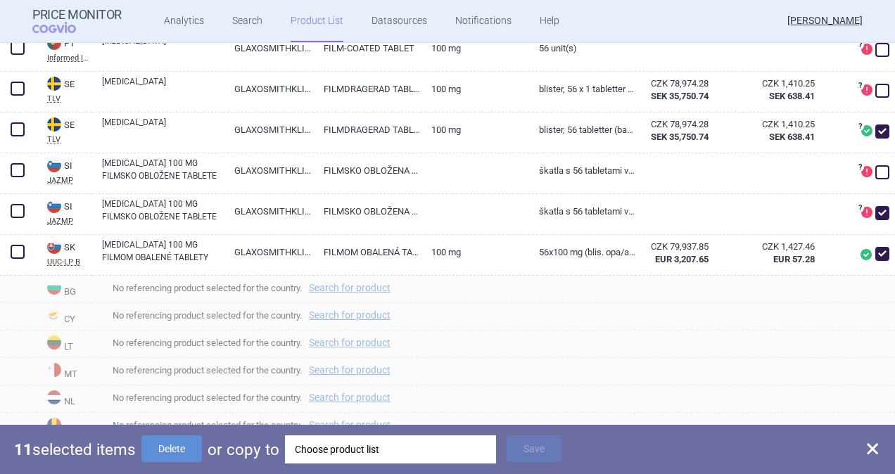
checkbox input "false"
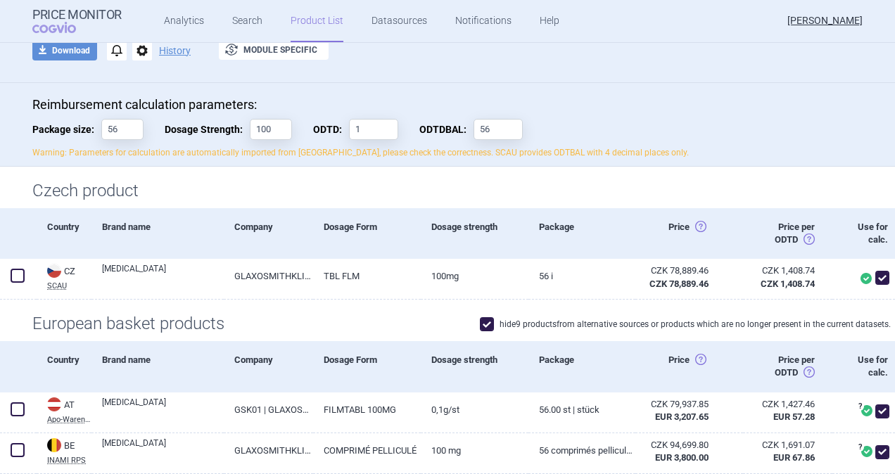
scroll to position [0, 0]
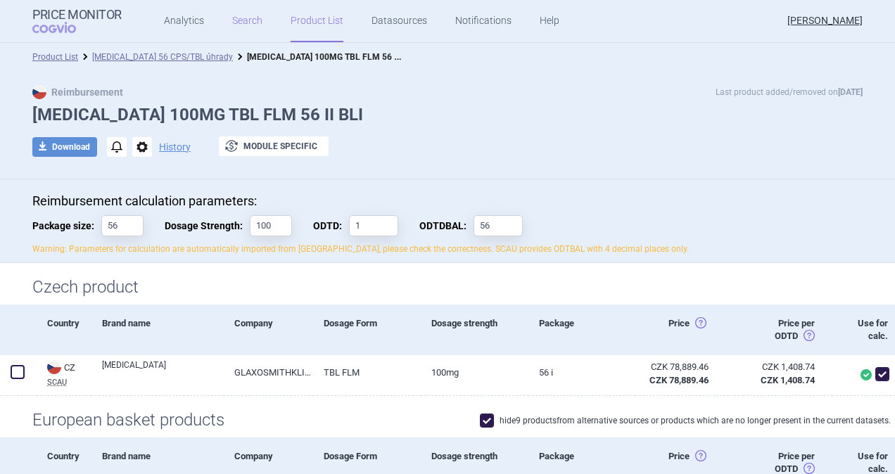
click at [245, 23] on link "Search" at bounding box center [247, 21] width 30 height 42
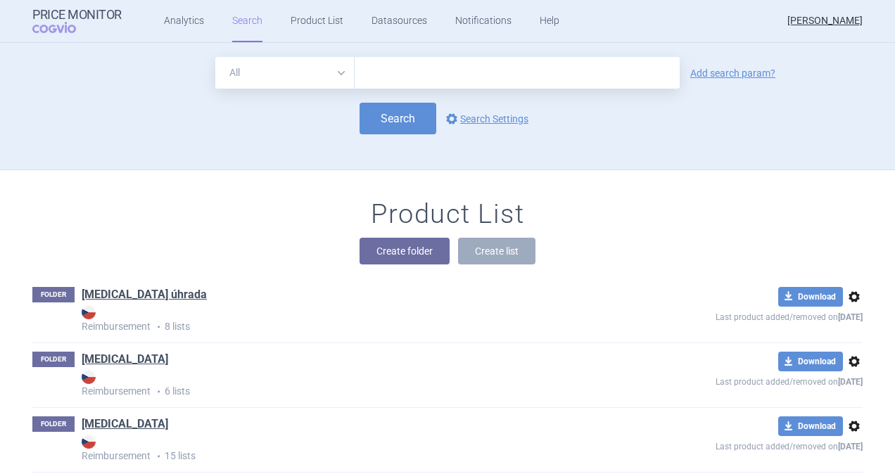
click at [446, 75] on input "text" at bounding box center [516, 73] width 325 height 32
type input "[MEDICAL_DATA]"
click at [408, 117] on button "Search" at bounding box center [397, 119] width 77 height 32
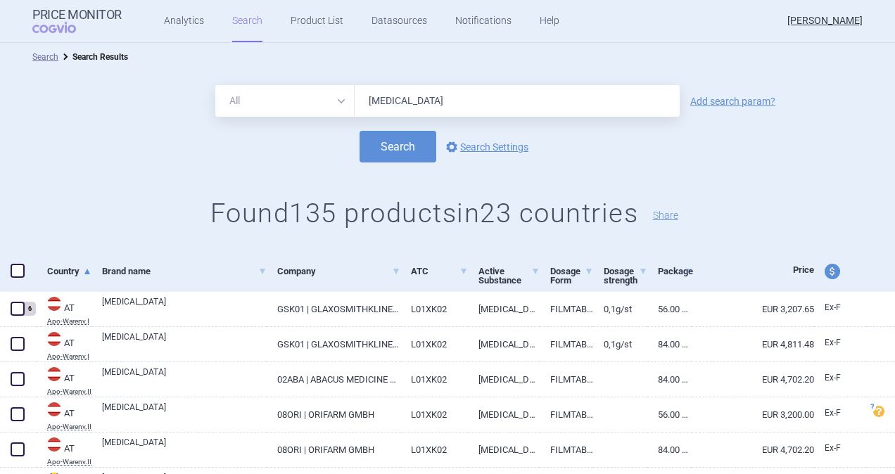
click at [13, 264] on span at bounding box center [18, 271] width 14 height 14
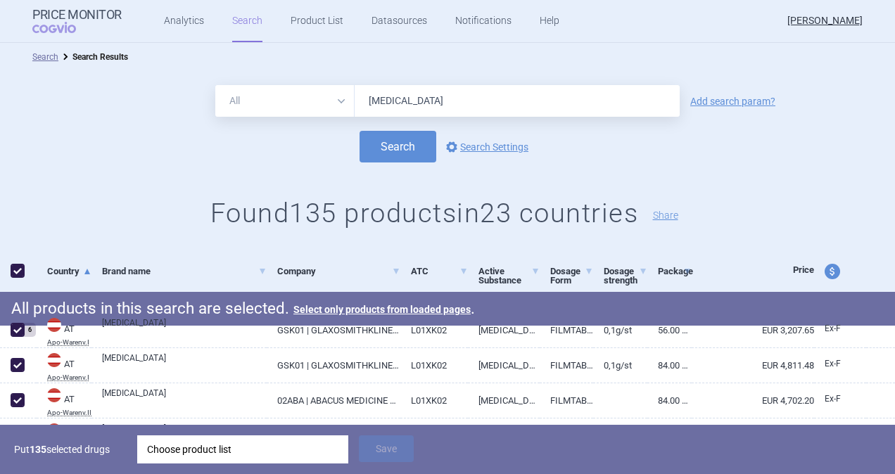
checkbox input "true"
click at [170, 449] on div "Choose product list" at bounding box center [242, 449] width 191 height 28
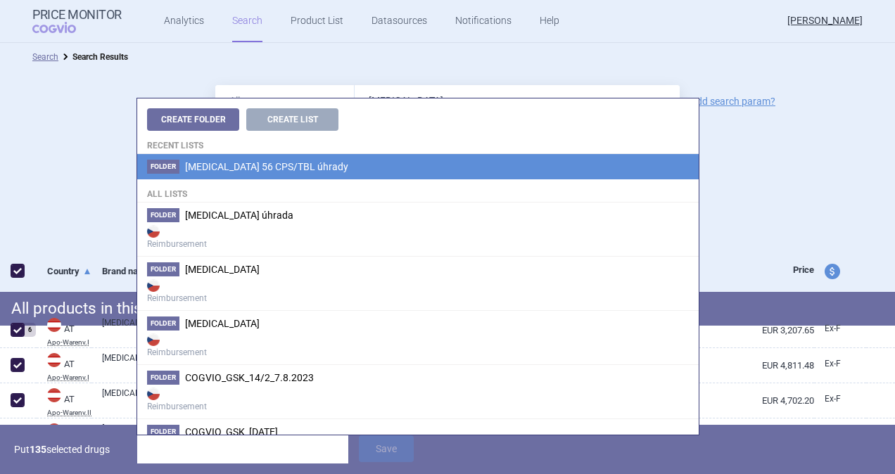
click at [217, 163] on span "[MEDICAL_DATA] 56 CPS/TBL úhrady" at bounding box center [266, 166] width 163 height 11
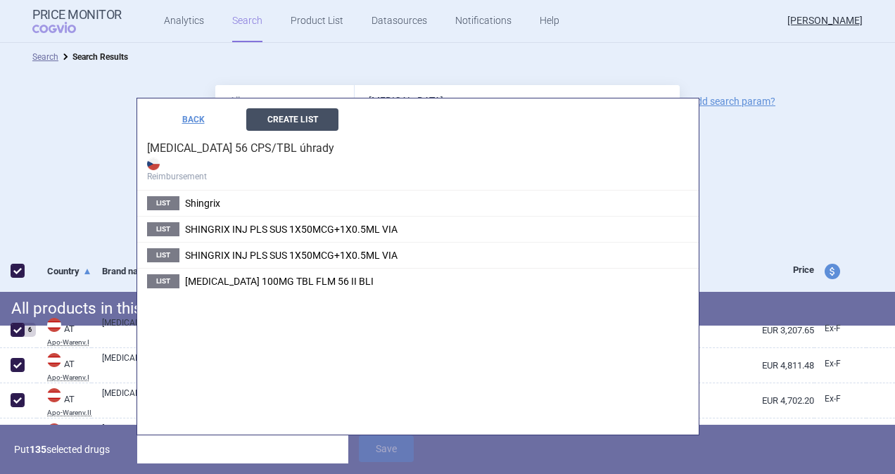
click at [312, 122] on button "Create List" at bounding box center [292, 119] width 92 height 23
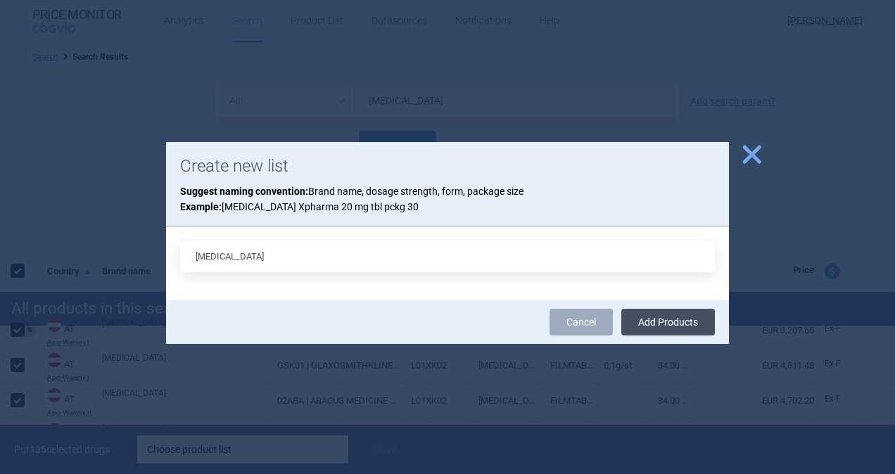
type input "[MEDICAL_DATA]"
click at [651, 323] on button "Add Products" at bounding box center [668, 322] width 94 height 27
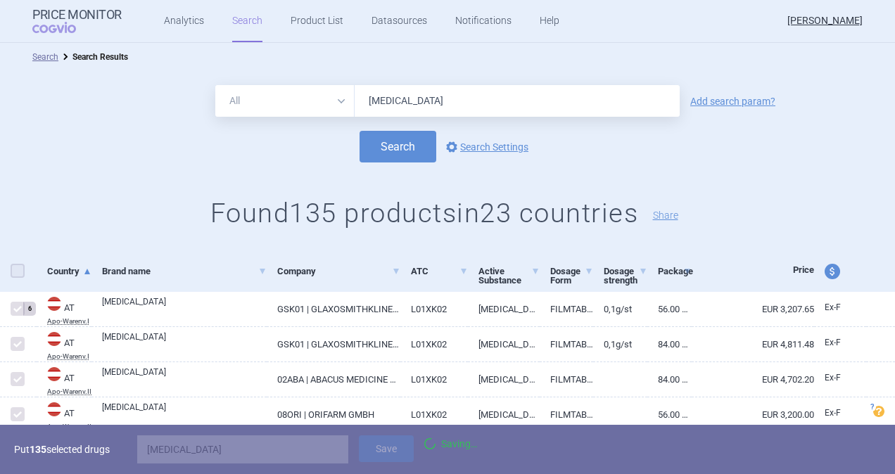
checkbox input "false"
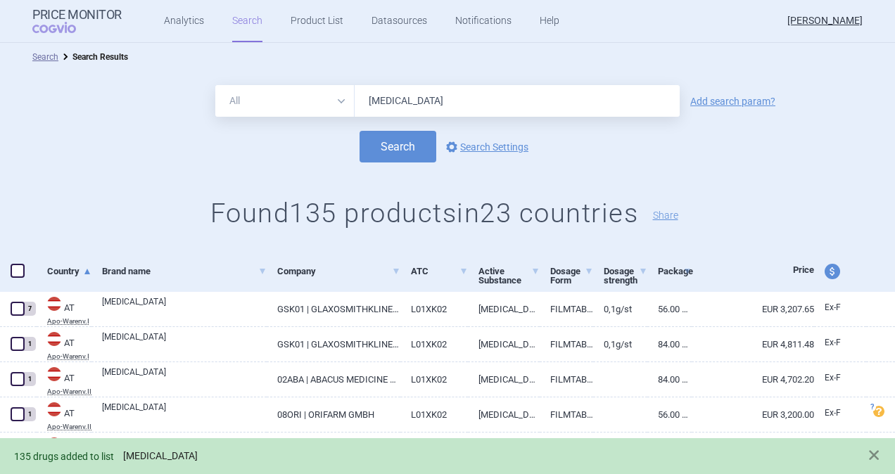
click at [136, 451] on link "[MEDICAL_DATA]" at bounding box center [160, 456] width 75 height 12
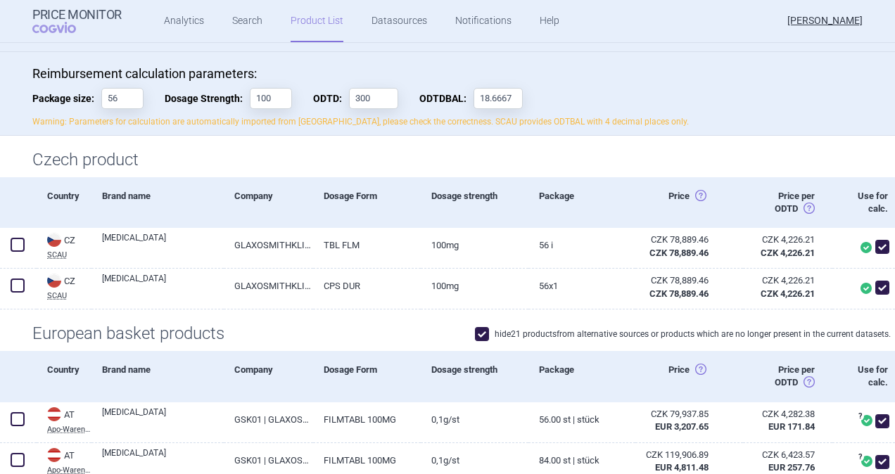
scroll to position [141, 0]
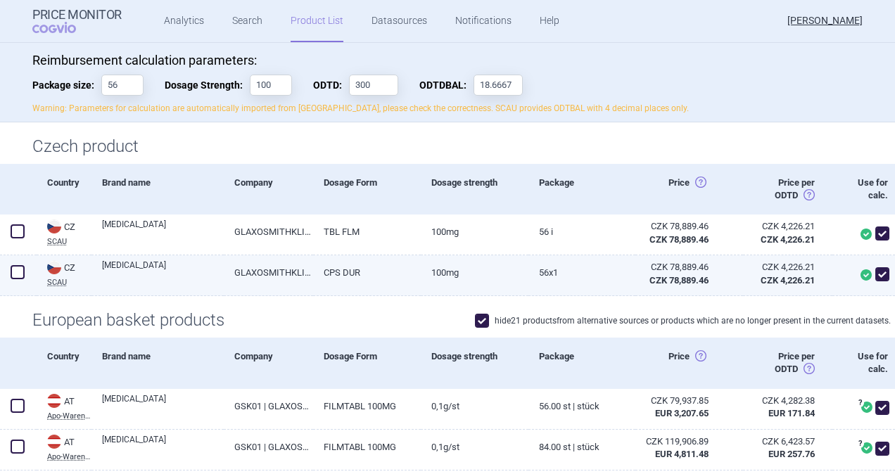
click at [15, 273] on span at bounding box center [18, 272] width 14 height 14
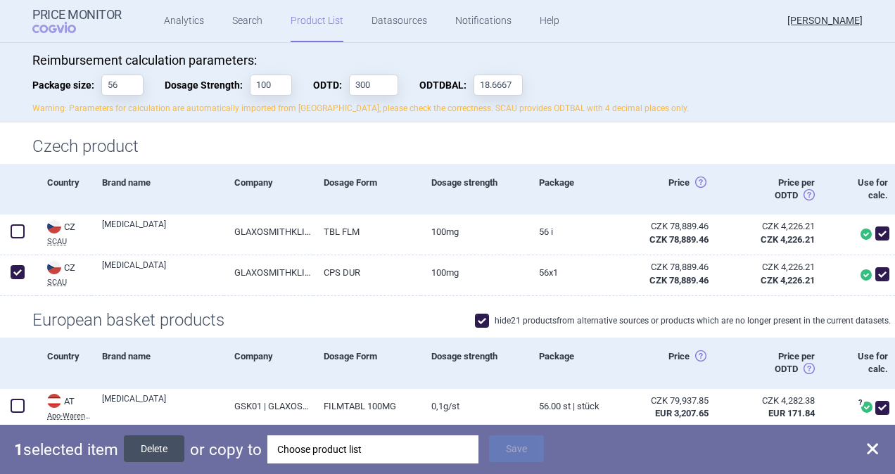
click at [172, 449] on button "Delete" at bounding box center [154, 448] width 60 height 27
checkbox input "false"
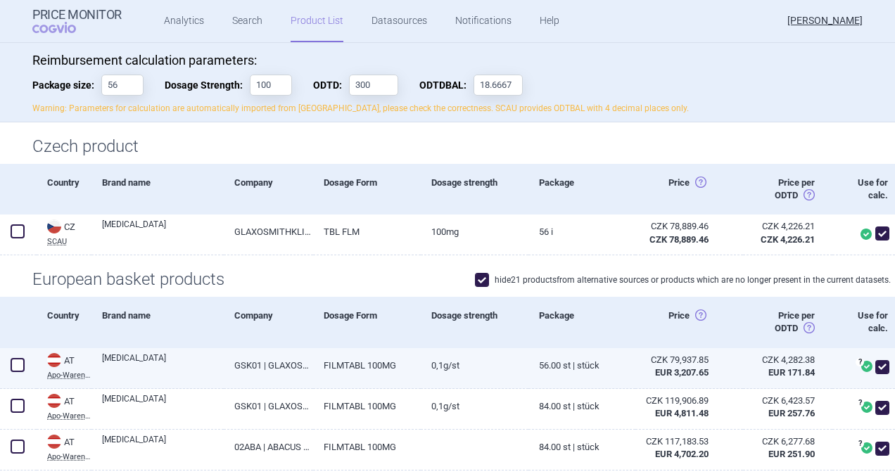
scroll to position [352, 0]
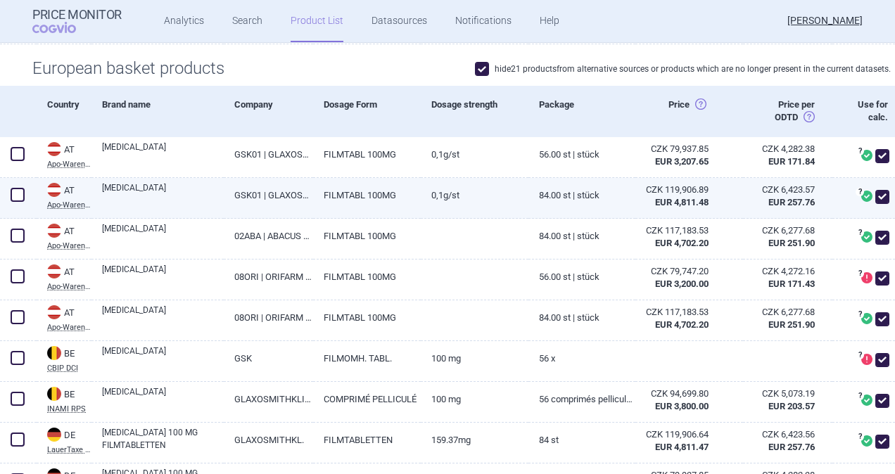
click at [18, 194] on span at bounding box center [18, 195] width 14 height 14
checkbox input "true"
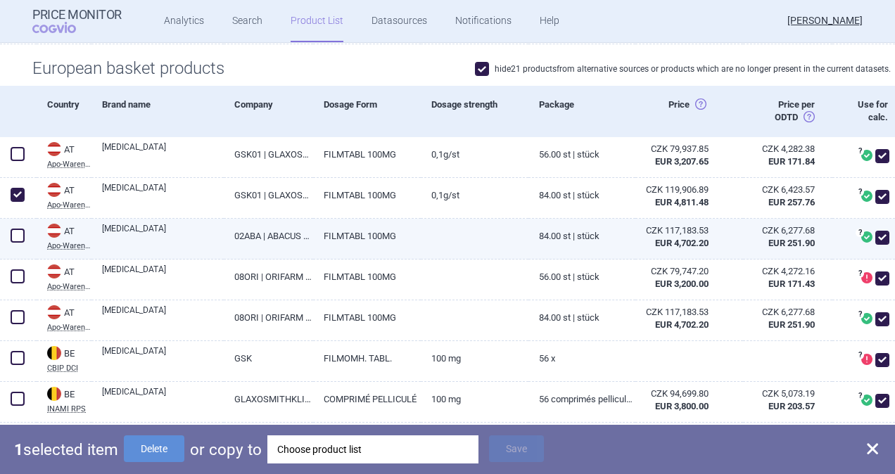
click at [18, 233] on span at bounding box center [18, 236] width 14 height 14
checkbox input "true"
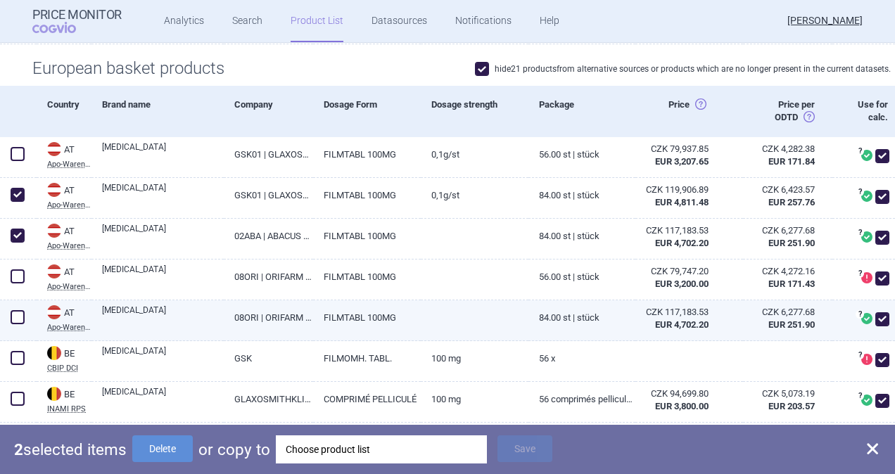
click at [21, 311] on span at bounding box center [18, 317] width 14 height 14
checkbox input "true"
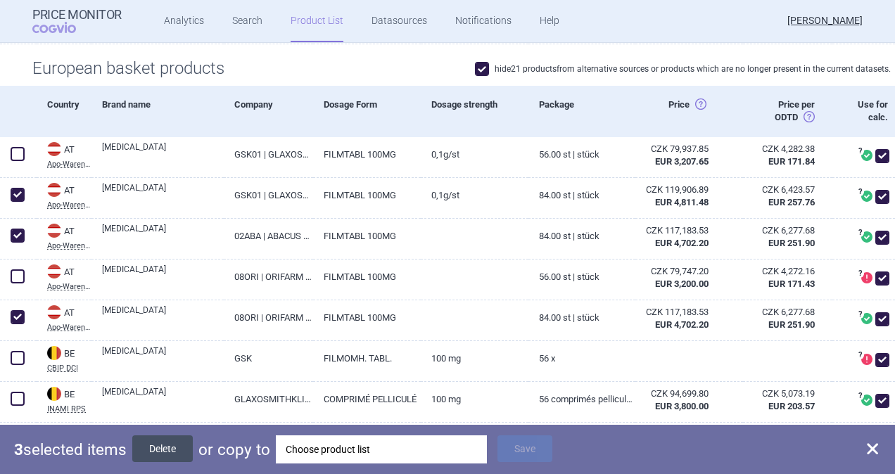
click at [166, 444] on button "Delete" at bounding box center [162, 448] width 60 height 27
checkbox input "false"
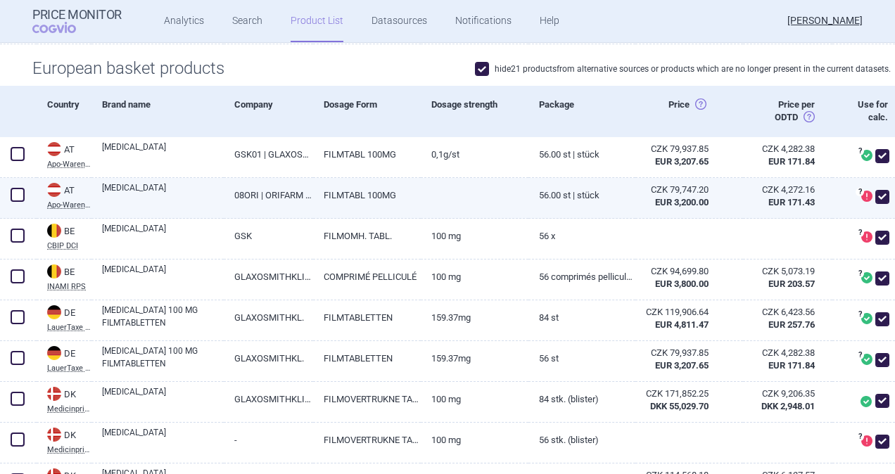
click at [20, 191] on span at bounding box center [18, 195] width 14 height 14
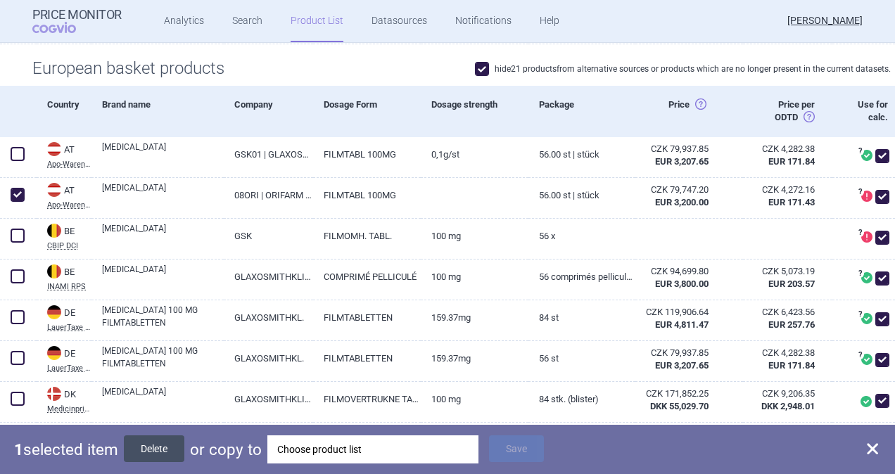
click at [153, 453] on button "Delete" at bounding box center [154, 448] width 60 height 27
checkbox input "false"
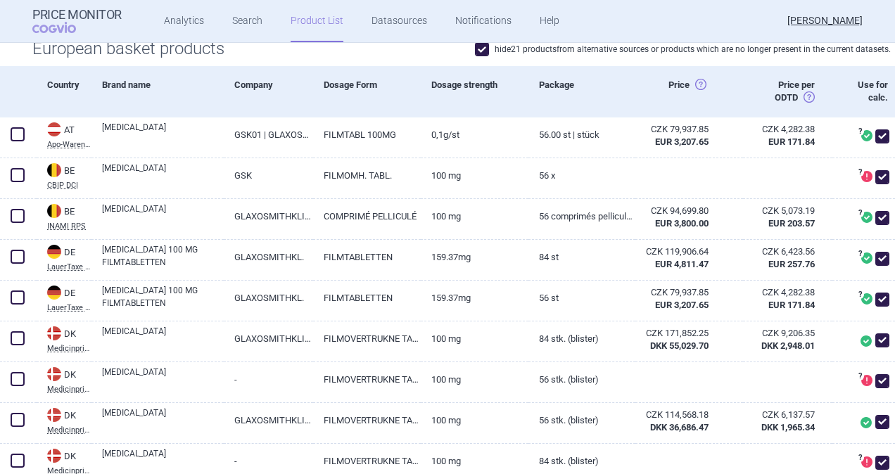
scroll to position [0, 0]
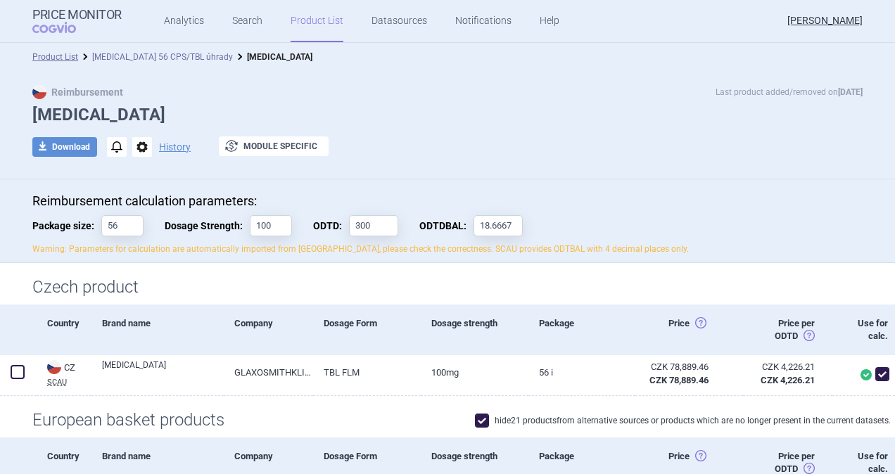
click at [139, 54] on link "[MEDICAL_DATA] 56 CPS/TBL úhrady" at bounding box center [162, 57] width 141 height 10
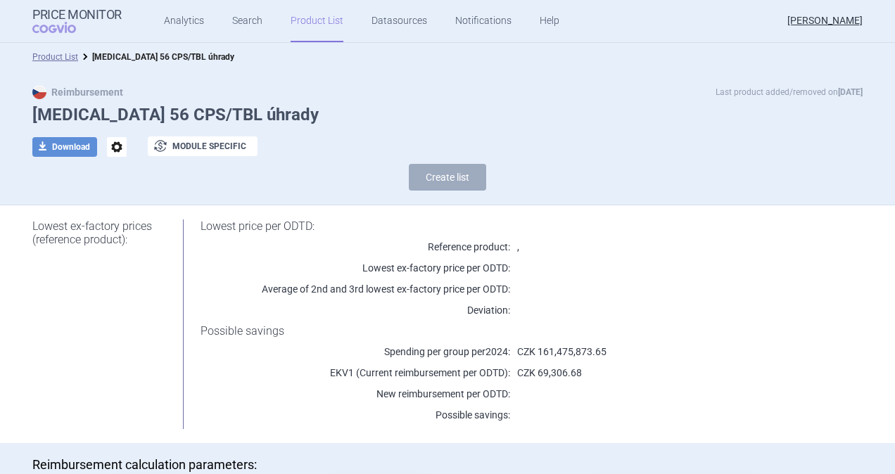
scroll to position [560, 0]
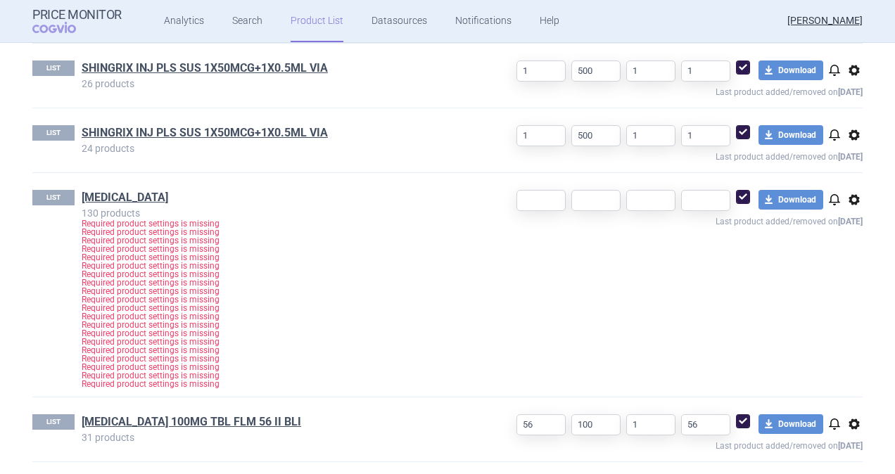
click at [856, 198] on div "LIST Shingrix 47 products Package 1 Dosage 500 ODTD 1 ODTDBAL 1 download Downlo…" at bounding box center [447, 227] width 886 height 498
click at [849, 198] on span "options" at bounding box center [853, 199] width 17 height 17
click at [848, 276] on button "Delete" at bounding box center [847, 281] width 45 height 20
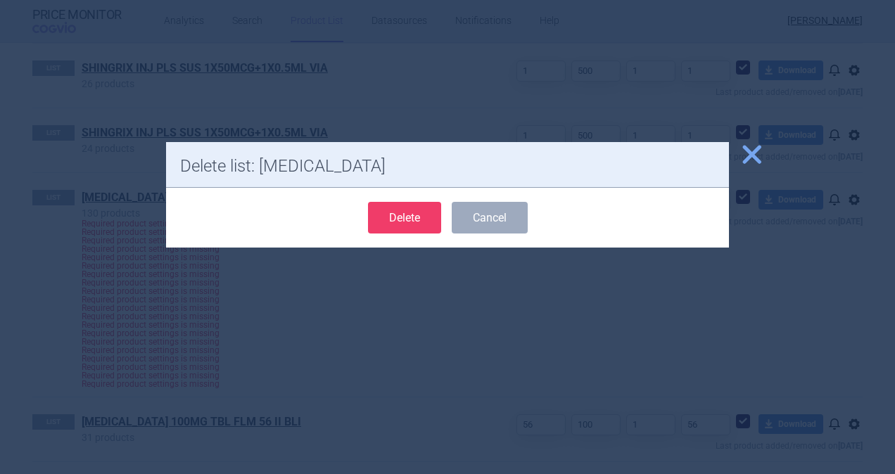
click at [385, 213] on button "Delete" at bounding box center [404, 218] width 73 height 32
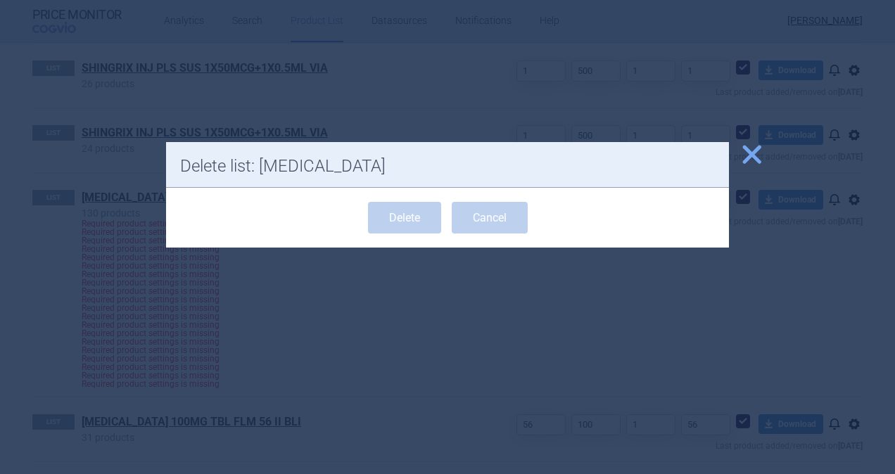
scroll to position [336, 0]
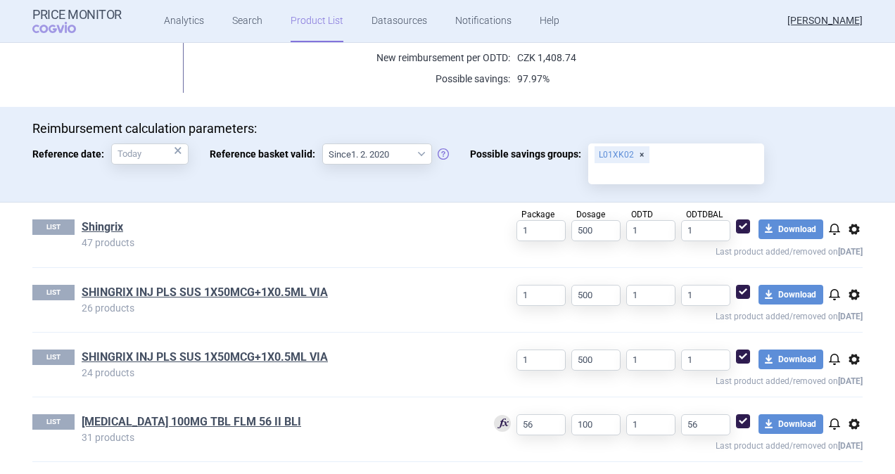
click at [215, 414] on link "[MEDICAL_DATA] 100MG TBL FLM 56 II BLI" at bounding box center [191, 421] width 219 height 15
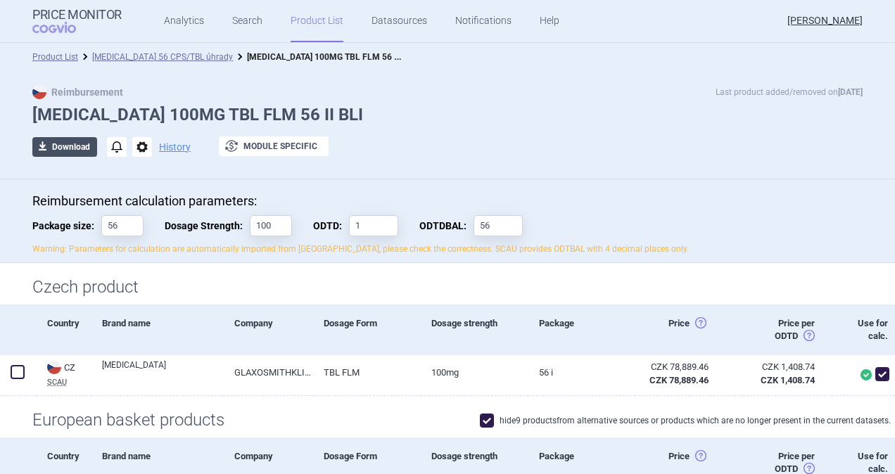
click at [56, 150] on button "download Download" at bounding box center [64, 147] width 65 height 20
select select "EUR"
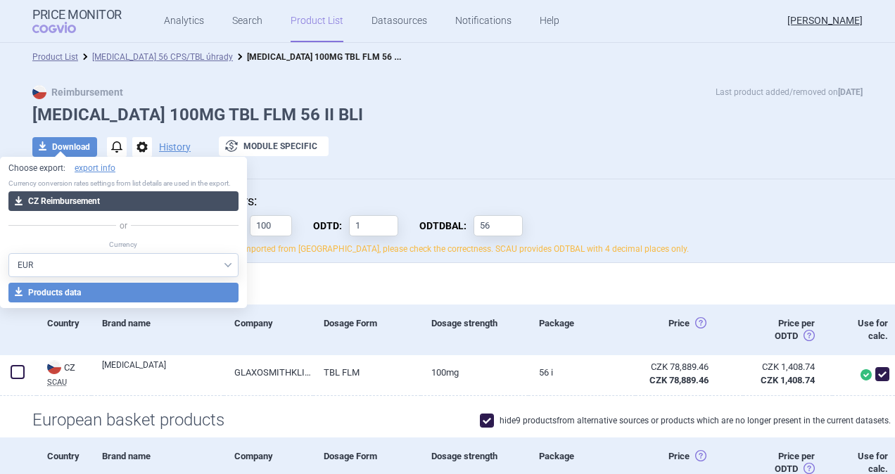
click at [89, 200] on button "download CZ Reimbursement" at bounding box center [123, 201] width 230 height 20
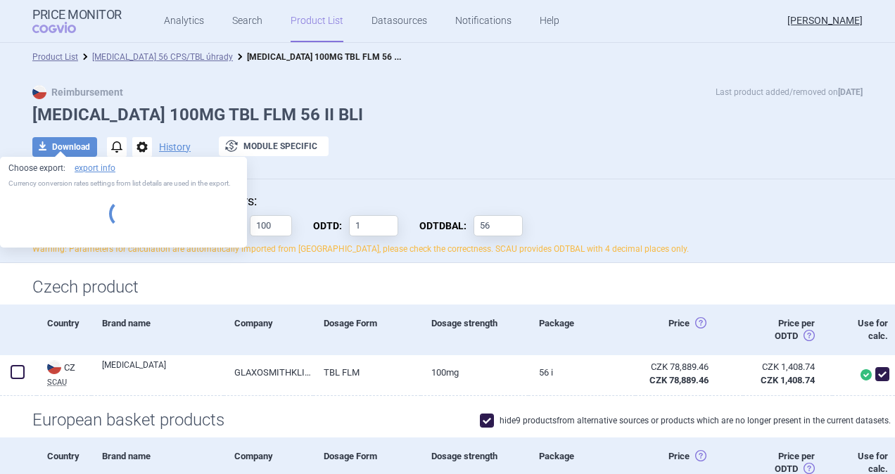
select select "EUR"
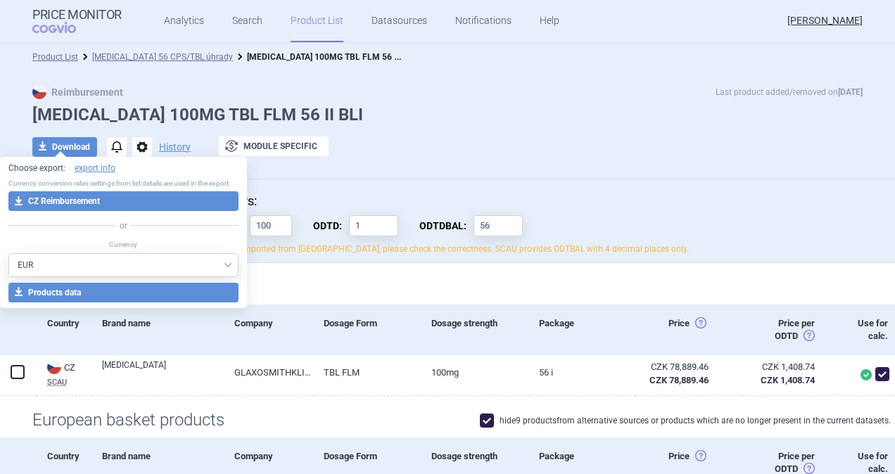
click at [621, 197] on p "Reimbursement calculation parameters:" at bounding box center [447, 200] width 830 height 15
